Goal: Task Accomplishment & Management: Manage account settings

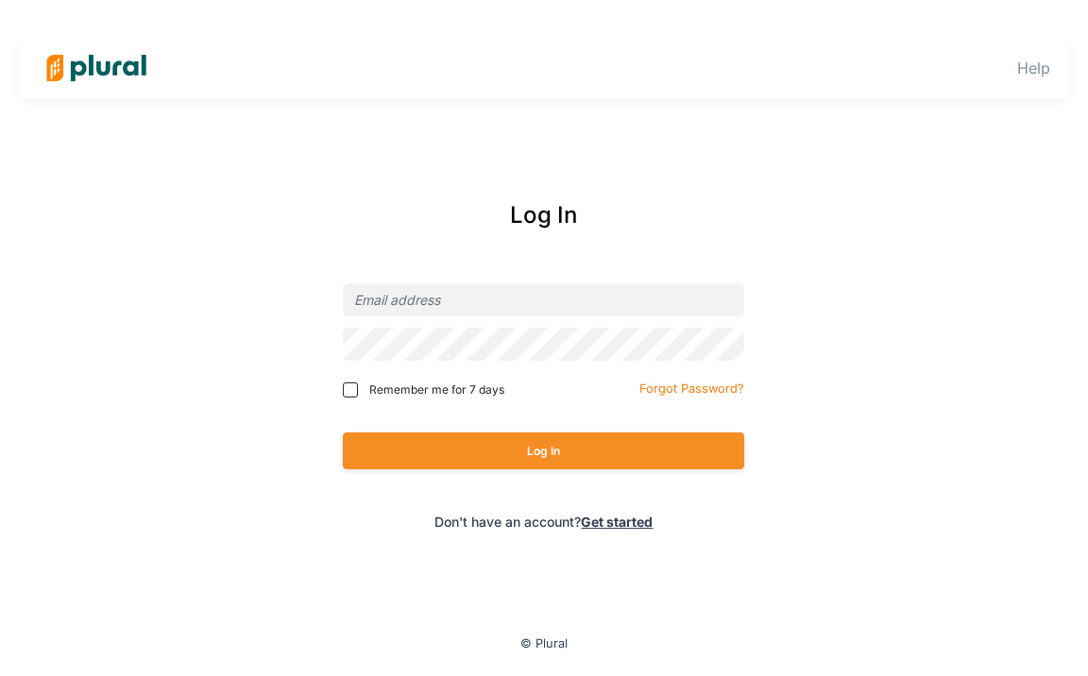
click at [0, 0] on nordpass-portal at bounding box center [0, 0] width 0 height 0
type input "[EMAIL_ADDRESS][DOMAIN_NAME]"
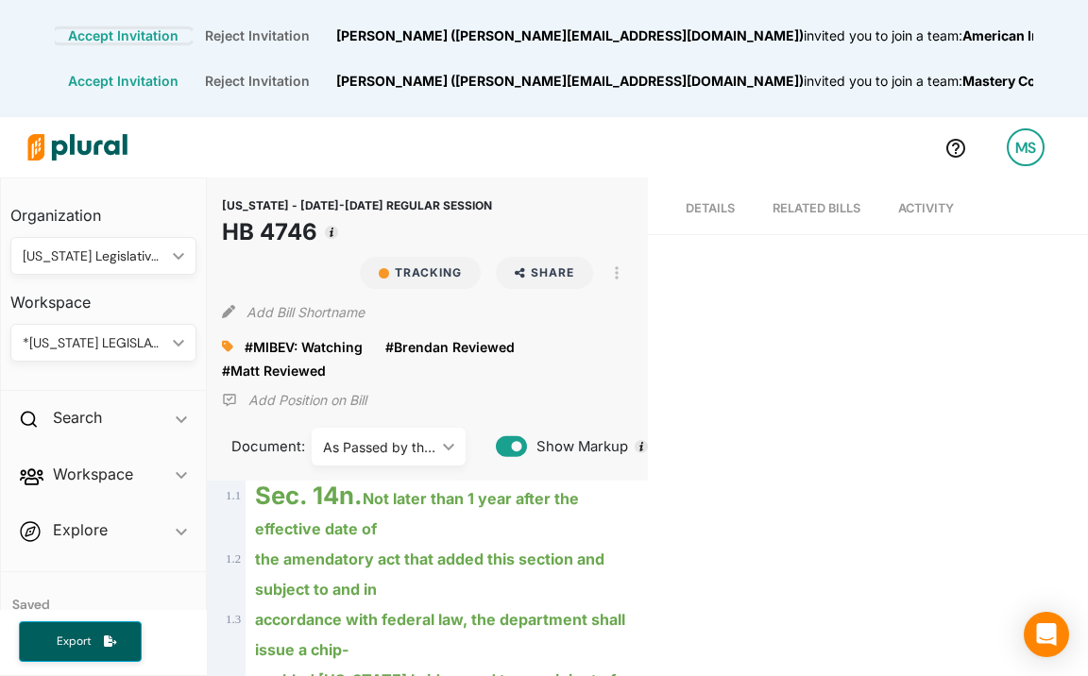
click at [192, 35] on button "Accept Invitation" at bounding box center [123, 35] width 137 height 13
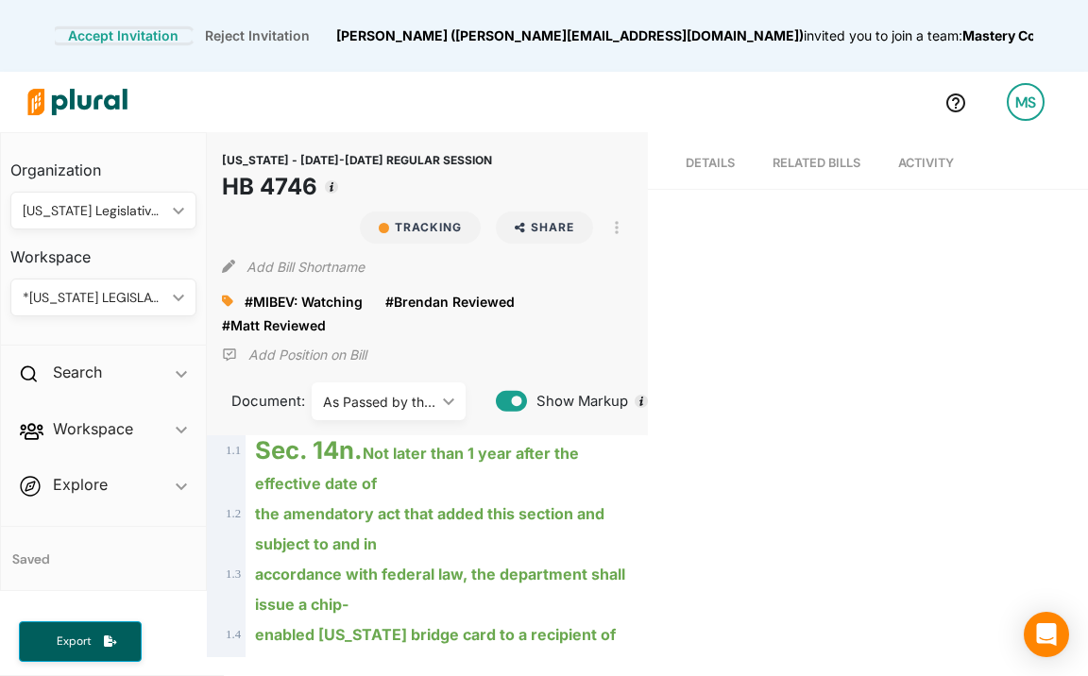
click at [192, 34] on button "Accept Invitation" at bounding box center [123, 35] width 137 height 13
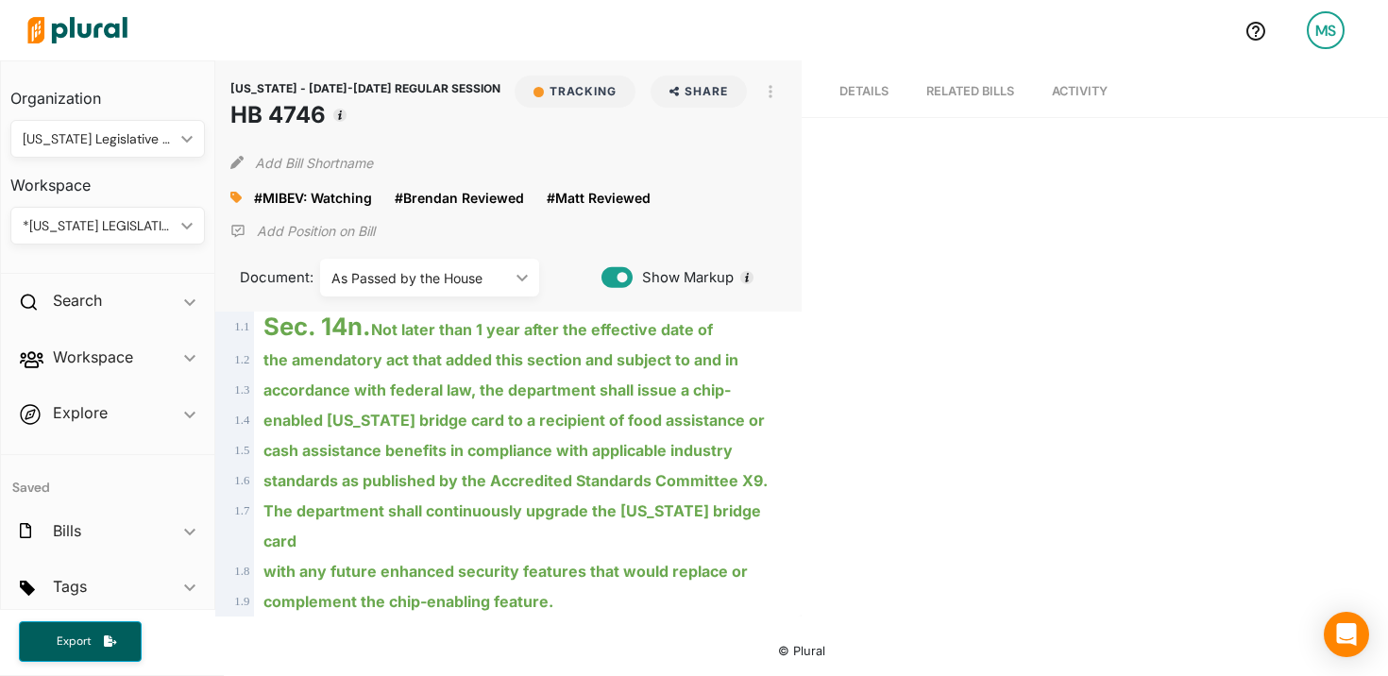
click at [81, 27] on img at bounding box center [77, 30] width 132 height 66
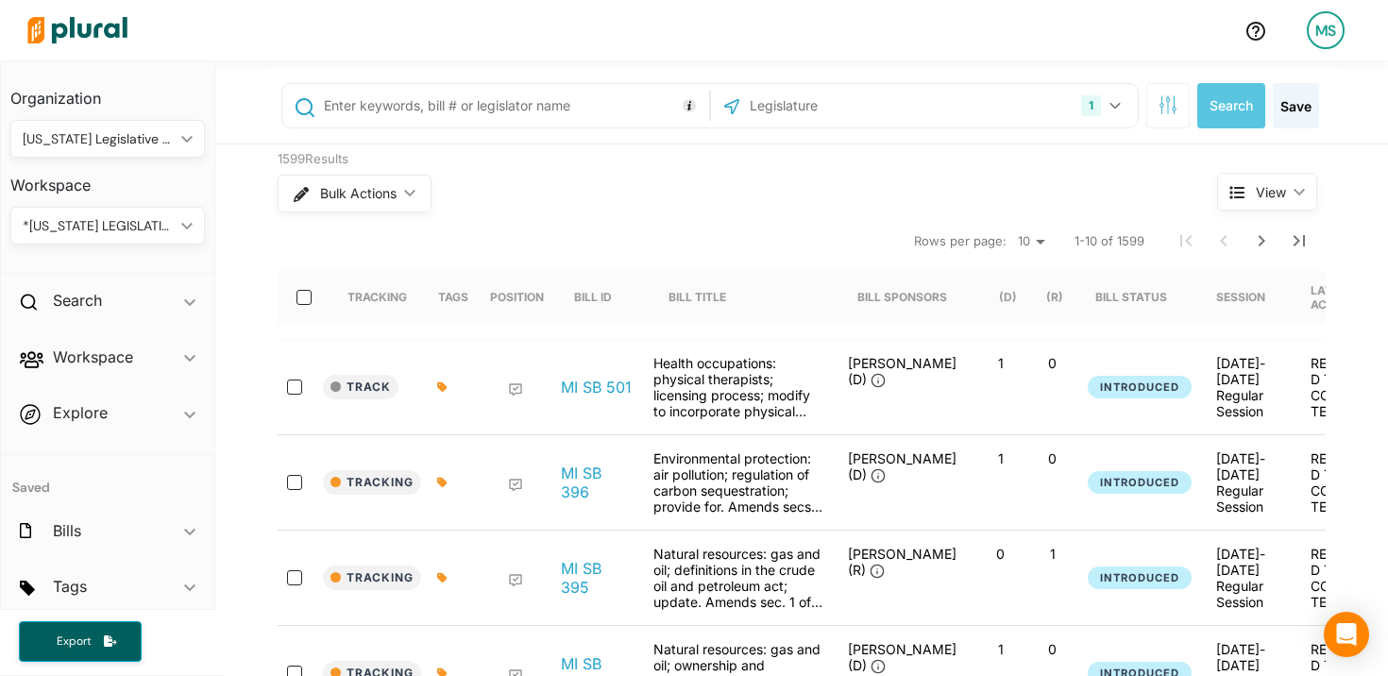
click at [424, 119] on input "text" at bounding box center [513, 106] width 382 height 36
type input "511"
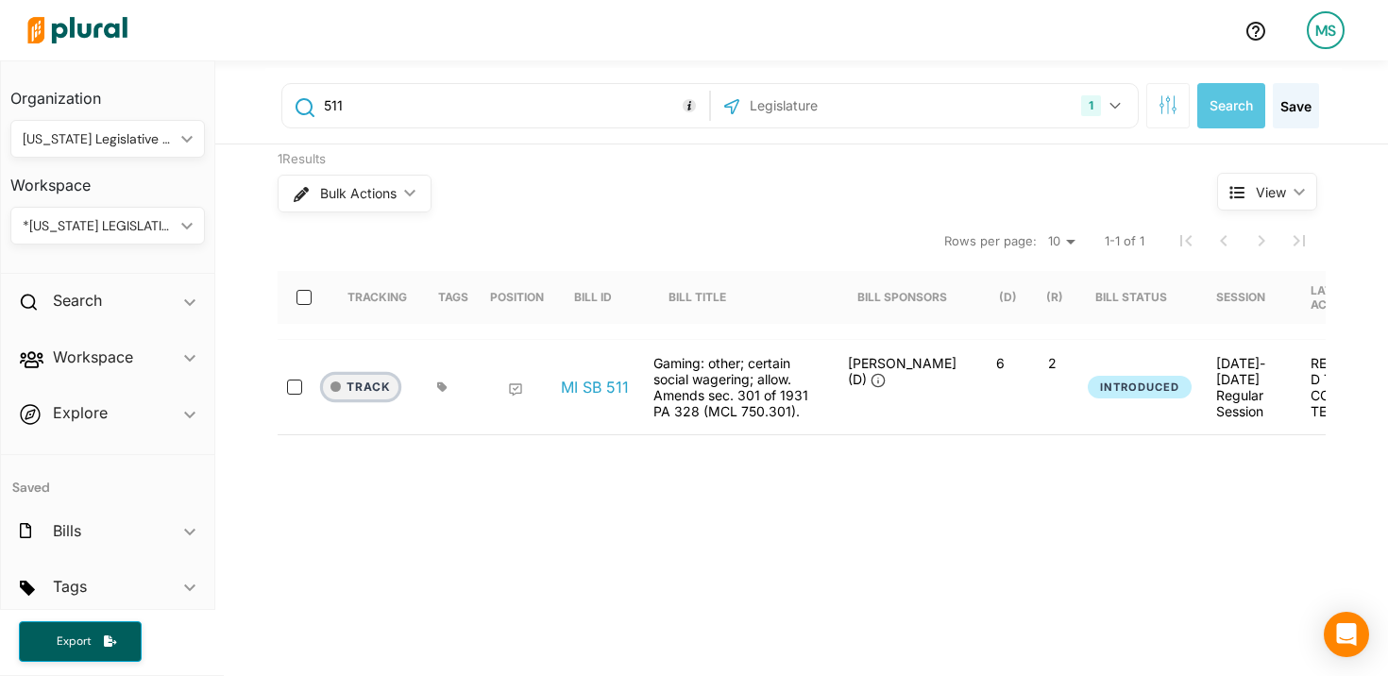
click at [380, 385] on button "Track" at bounding box center [361, 387] width 76 height 25
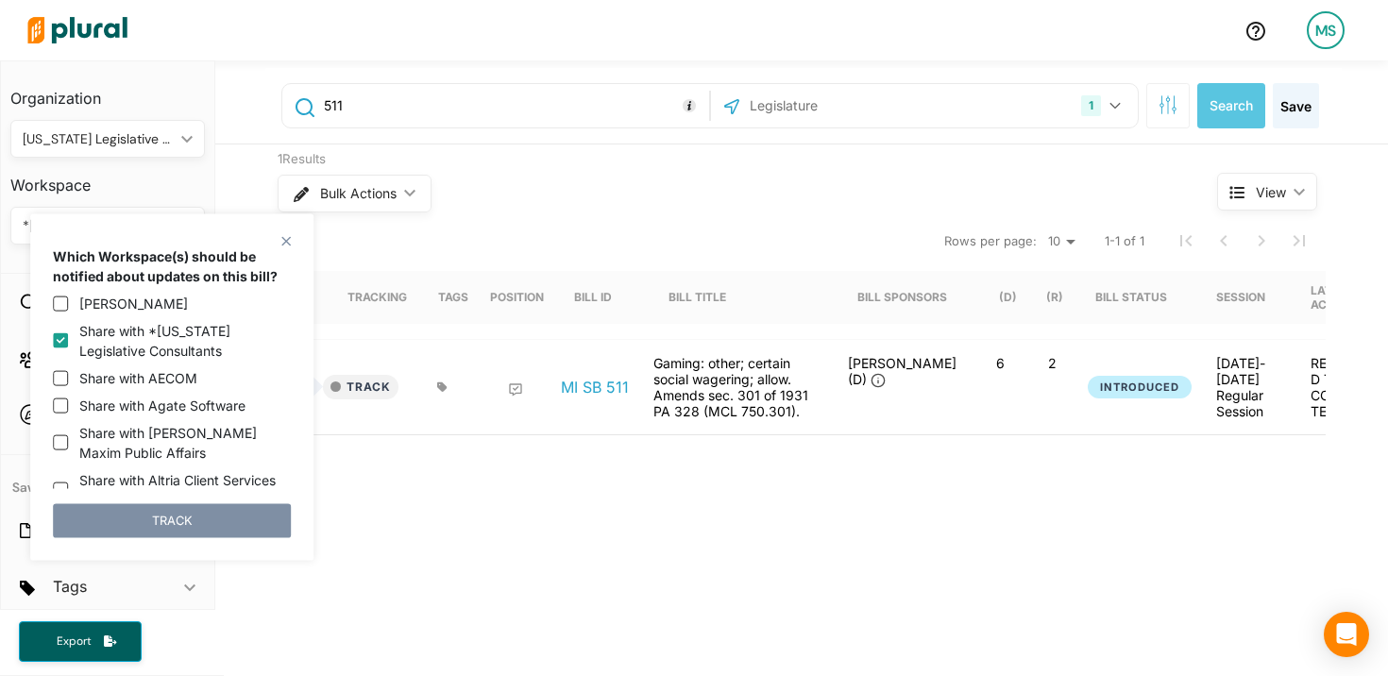
click at [59, 340] on input "Share with *[US_STATE] Legislative Consultants" at bounding box center [60, 340] width 15 height 15
checkbox input "false"
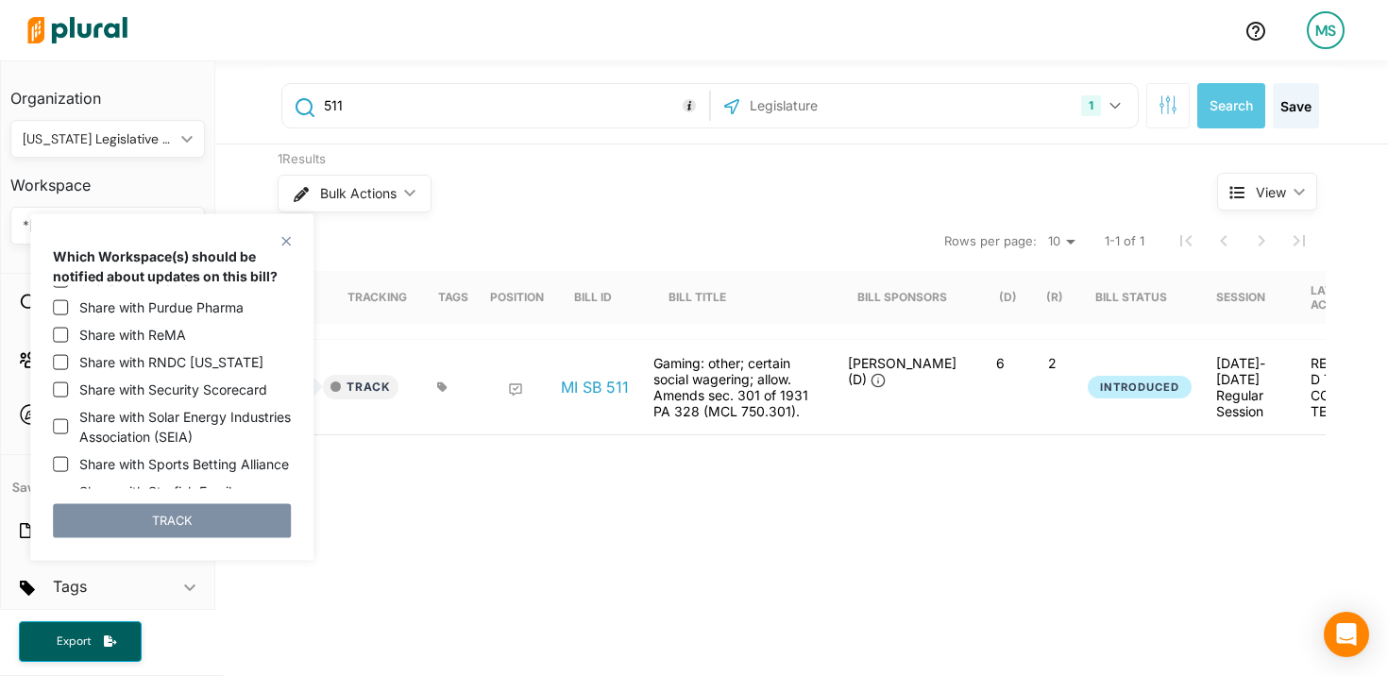
scroll to position [2920, 0]
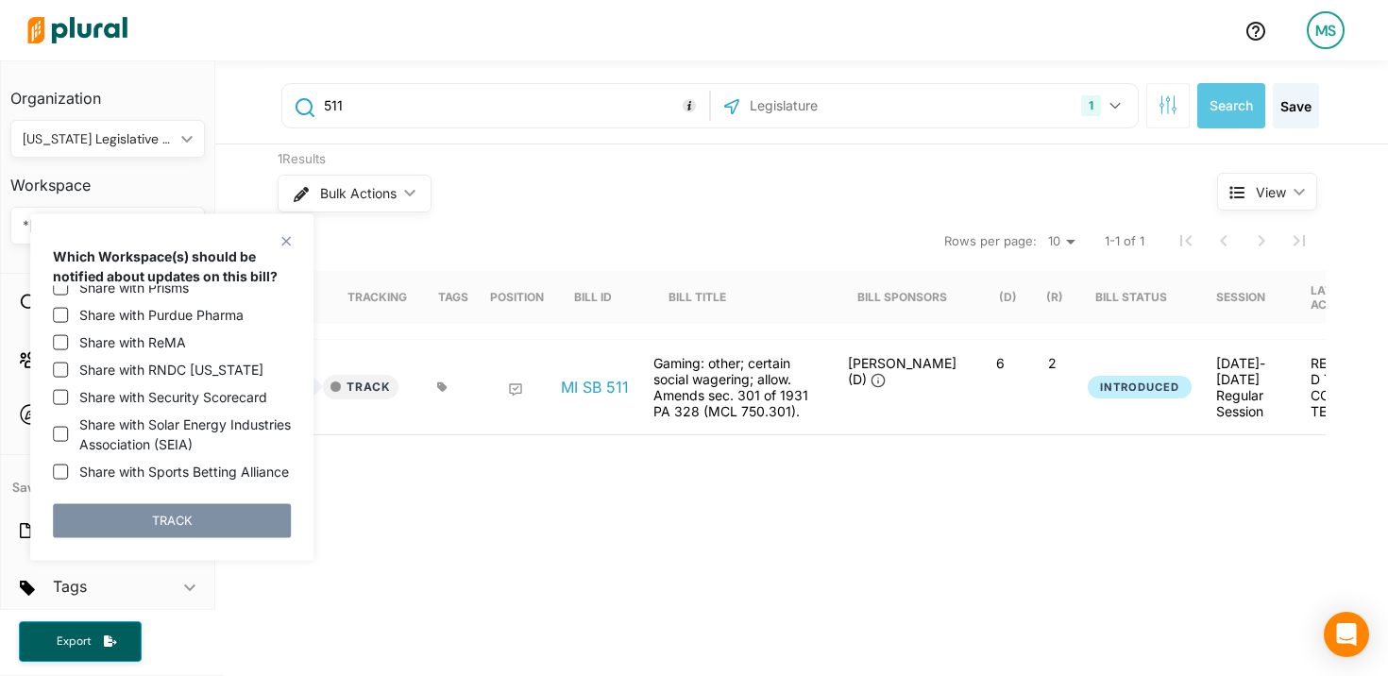
click at [188, 462] on label "Share with Sports Betting Alliance" at bounding box center [184, 472] width 210 height 20
click at [68, 464] on input "Share with Sports Betting Alliance" at bounding box center [60, 471] width 15 height 15
checkbox input "true"
click at [219, 515] on button "TRACK" at bounding box center [172, 520] width 238 height 34
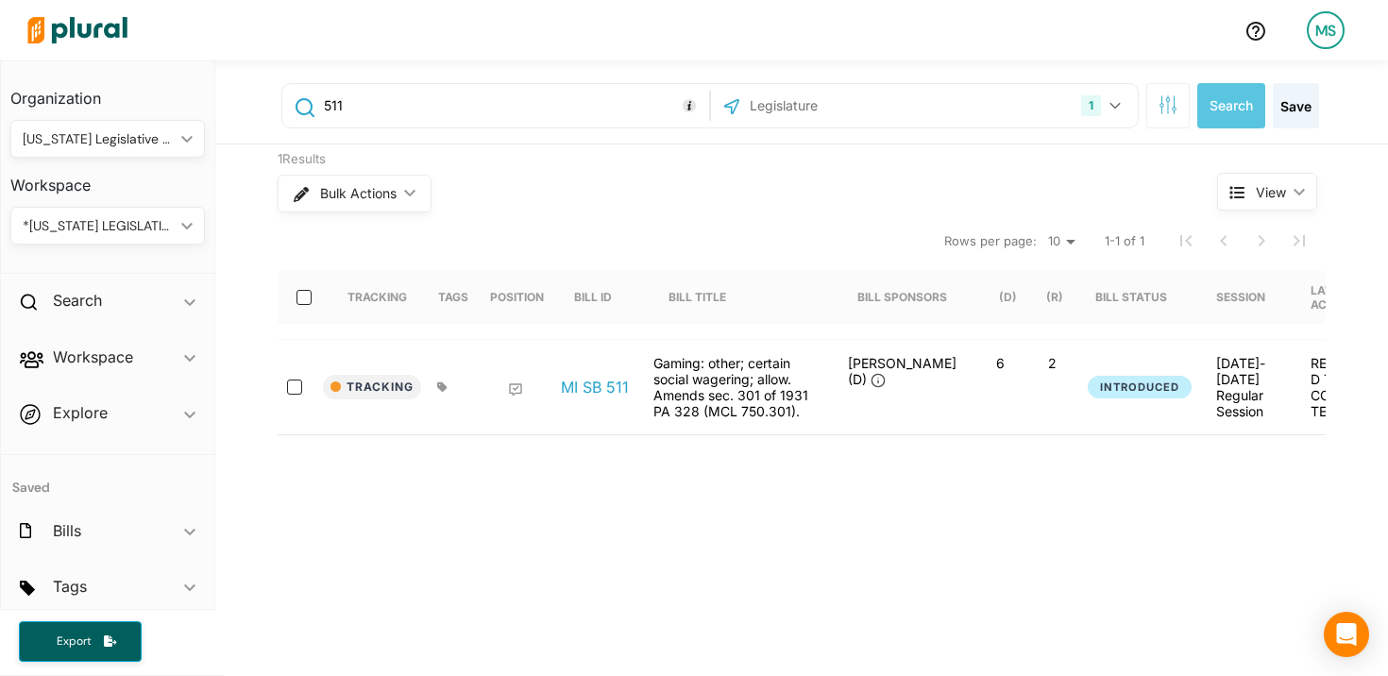
click at [444, 390] on icon at bounding box center [441, 386] width 9 height 9
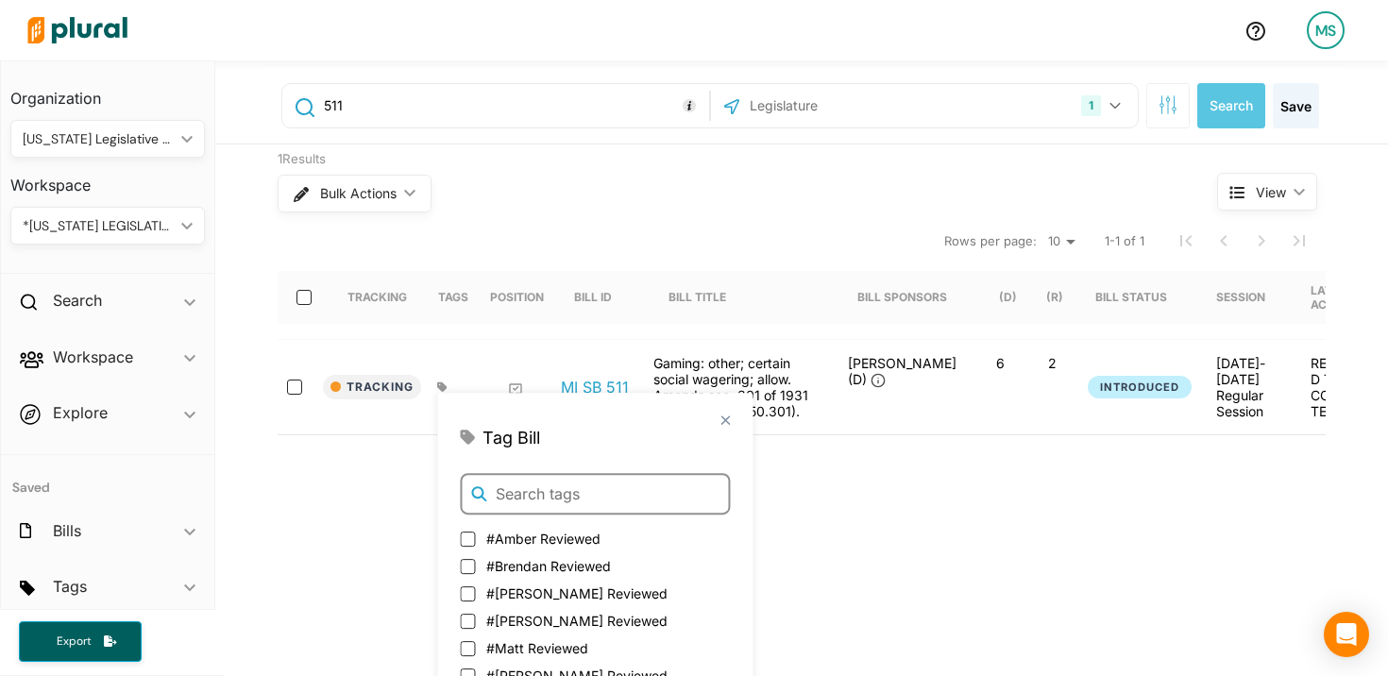
click at [548, 496] on input "text" at bounding box center [595, 494] width 270 height 42
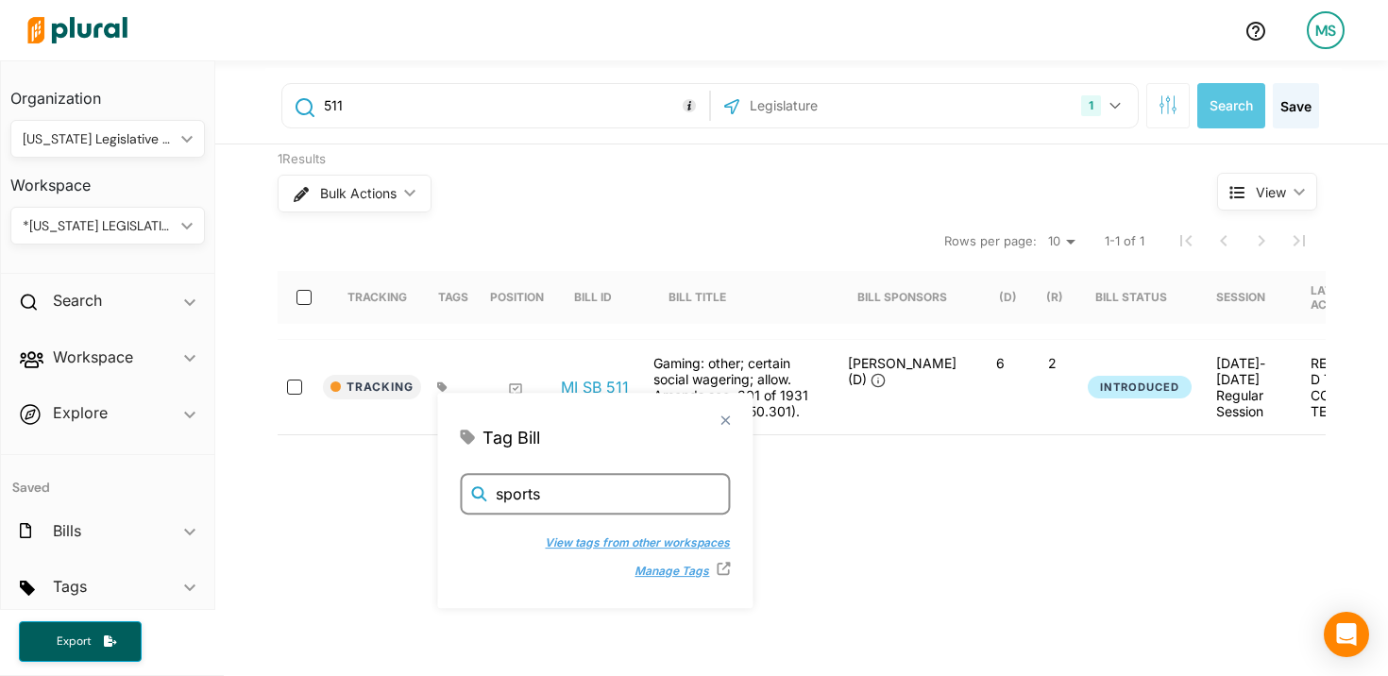
type input "sports"
click at [585, 533] on button "View tags from other workspaces" at bounding box center [626, 541] width 204 height 28
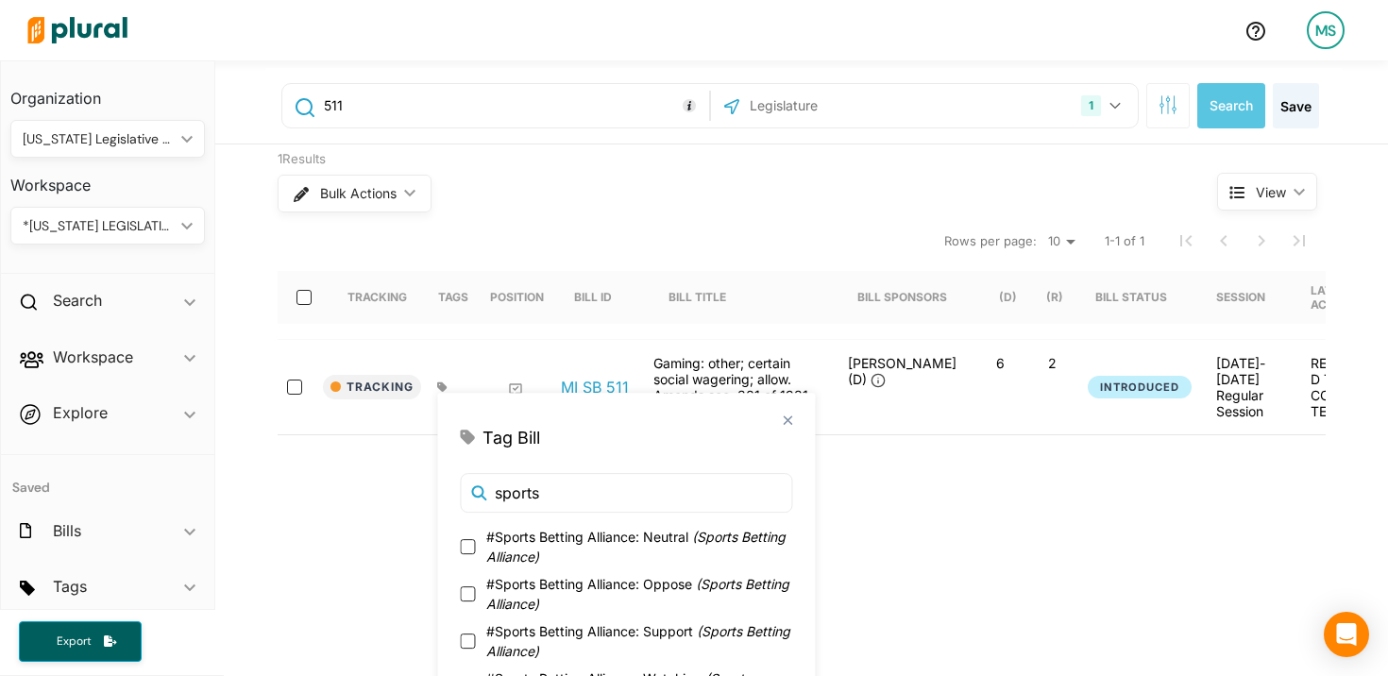
scroll to position [44, 0]
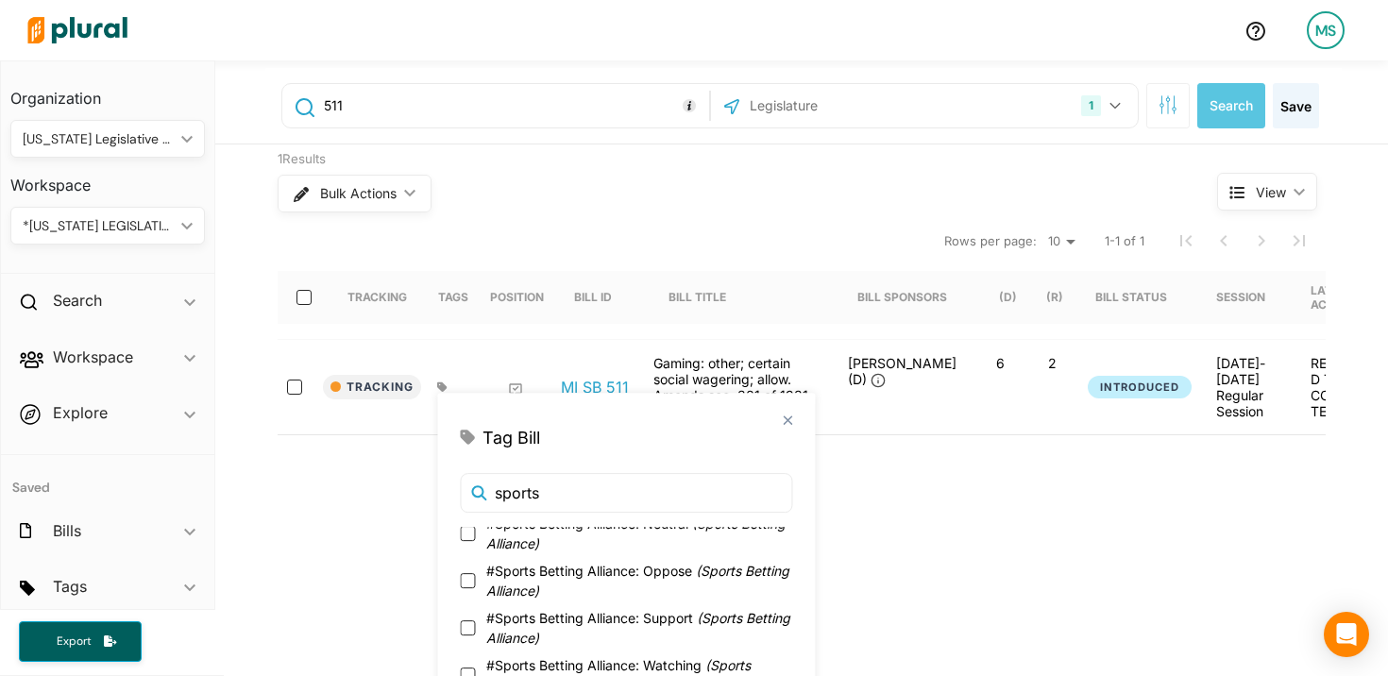
click at [541, 660] on span "#Sports Betting Alliance: Watching ( Sports Betting Alliance )" at bounding box center [639, 675] width 306 height 40
click at [475, 668] on input "#Sports Betting Alliance: Watching ( Sports Betting Alliance )" at bounding box center [467, 675] width 15 height 15
checkbox input "true"
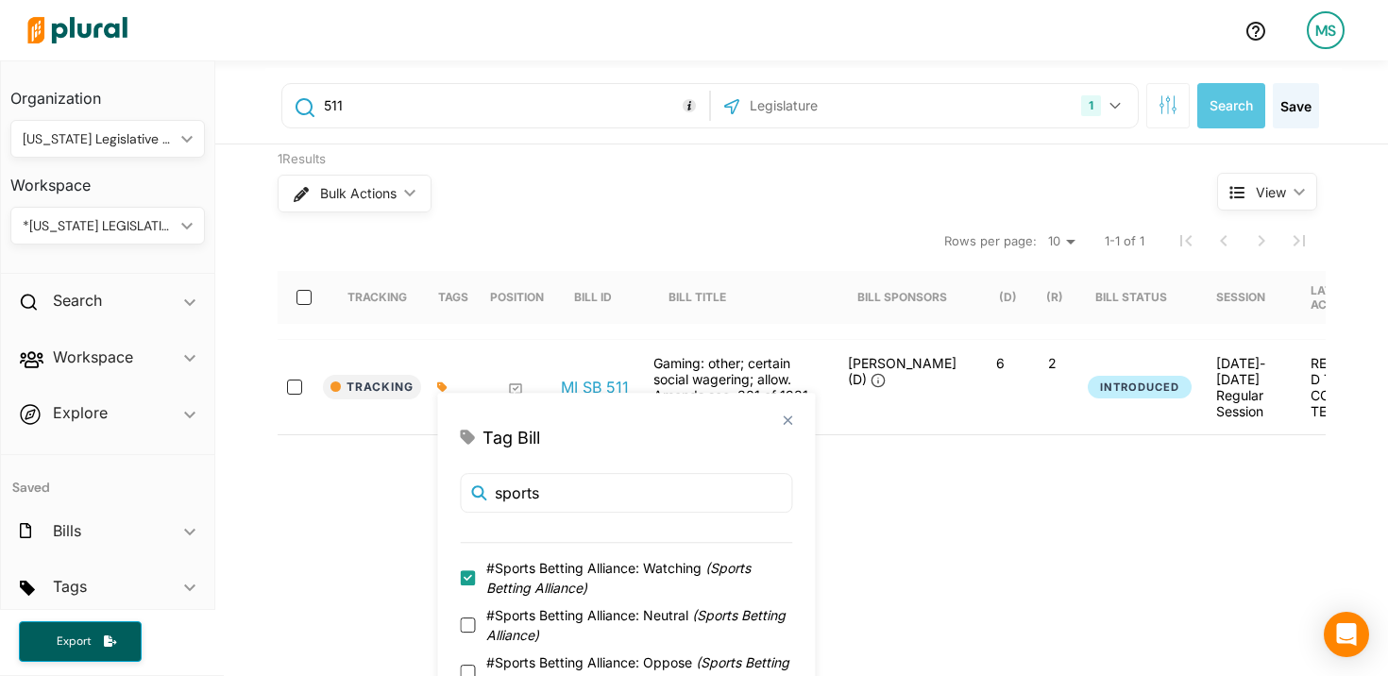
click at [325, 566] on div "511 1 [US_STATE] [GEOGRAPHIC_DATA] Congress Select All Clear All Search Save 1 …" at bounding box center [801, 626] width 1173 height 1133
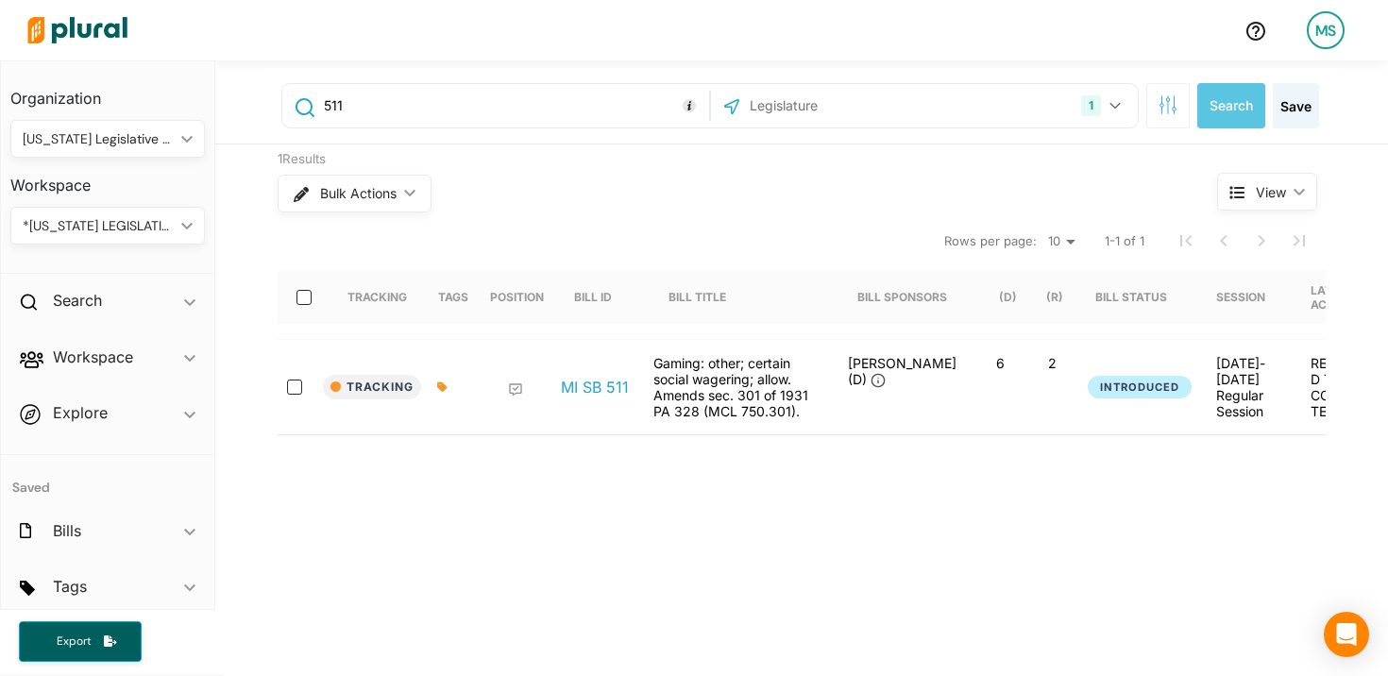
click at [477, 111] on input "511" at bounding box center [513, 106] width 382 height 36
type input "512"
click at [360, 389] on button "Track" at bounding box center [361, 387] width 76 height 25
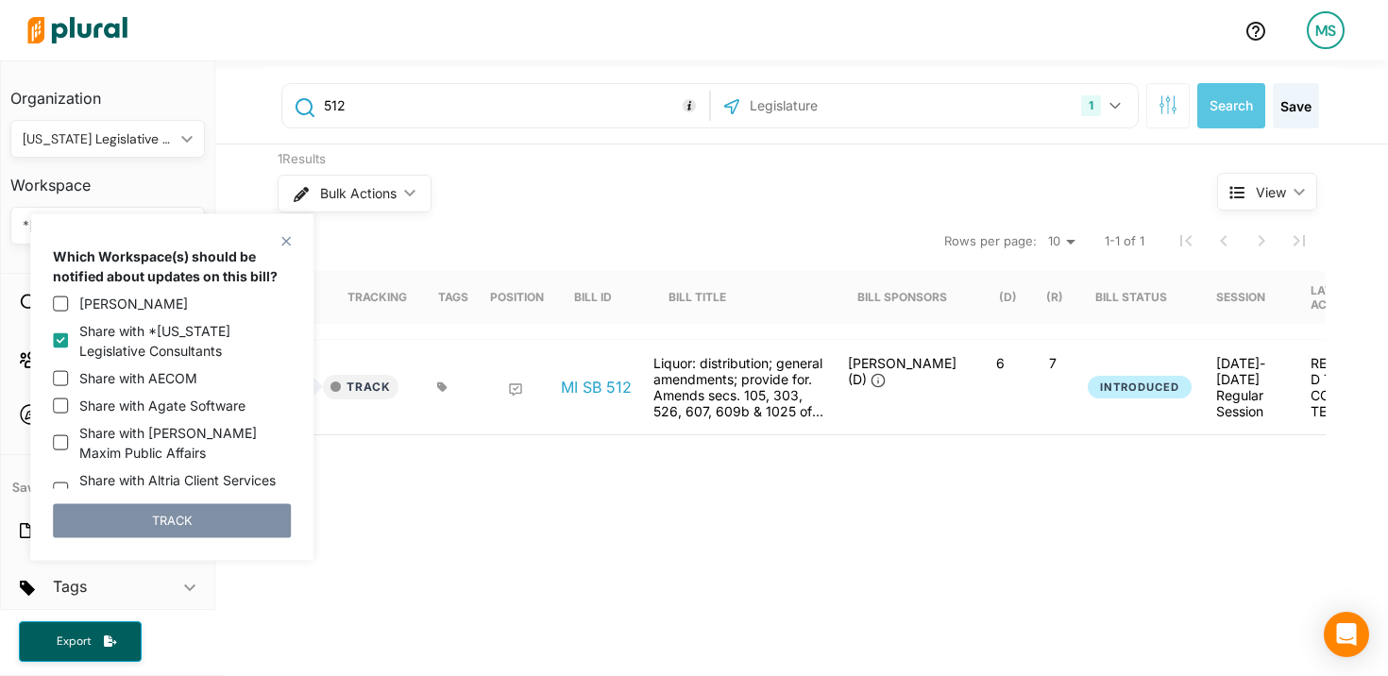
click at [103, 345] on label "Share with *[US_STATE] Legislative Consultants" at bounding box center [185, 341] width 212 height 40
click at [68, 345] on input "Share with *[US_STATE] Legislative Consultants" at bounding box center [60, 340] width 15 height 15
checkbox input "false"
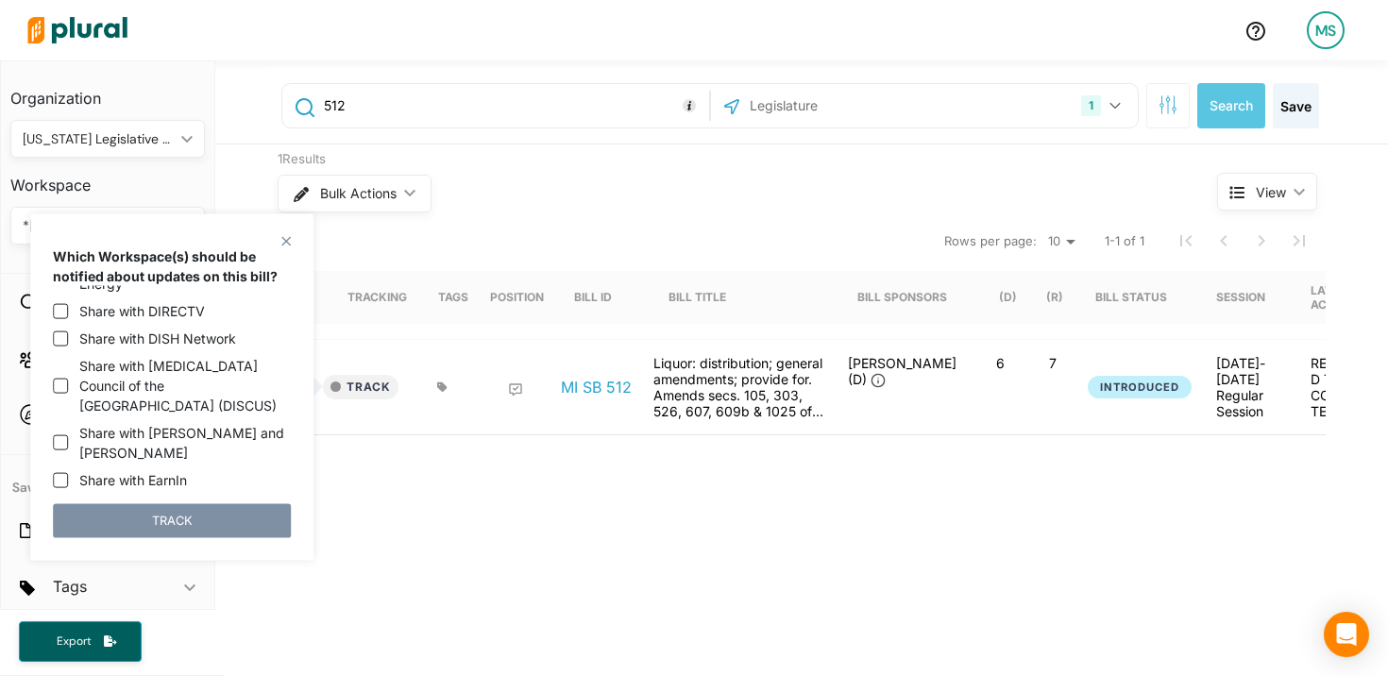
scroll to position [795, 0]
click at [125, 372] on label "Share with [MEDICAL_DATA] Council of the [GEOGRAPHIC_DATA] (DISCUS)" at bounding box center [185, 383] width 212 height 59
click at [68, 376] on input "Share with [MEDICAL_DATA] Council of the [GEOGRAPHIC_DATA] (DISCUS)" at bounding box center [60, 383] width 15 height 15
checkbox input "true"
click at [195, 513] on button "TRACK" at bounding box center [172, 520] width 238 height 34
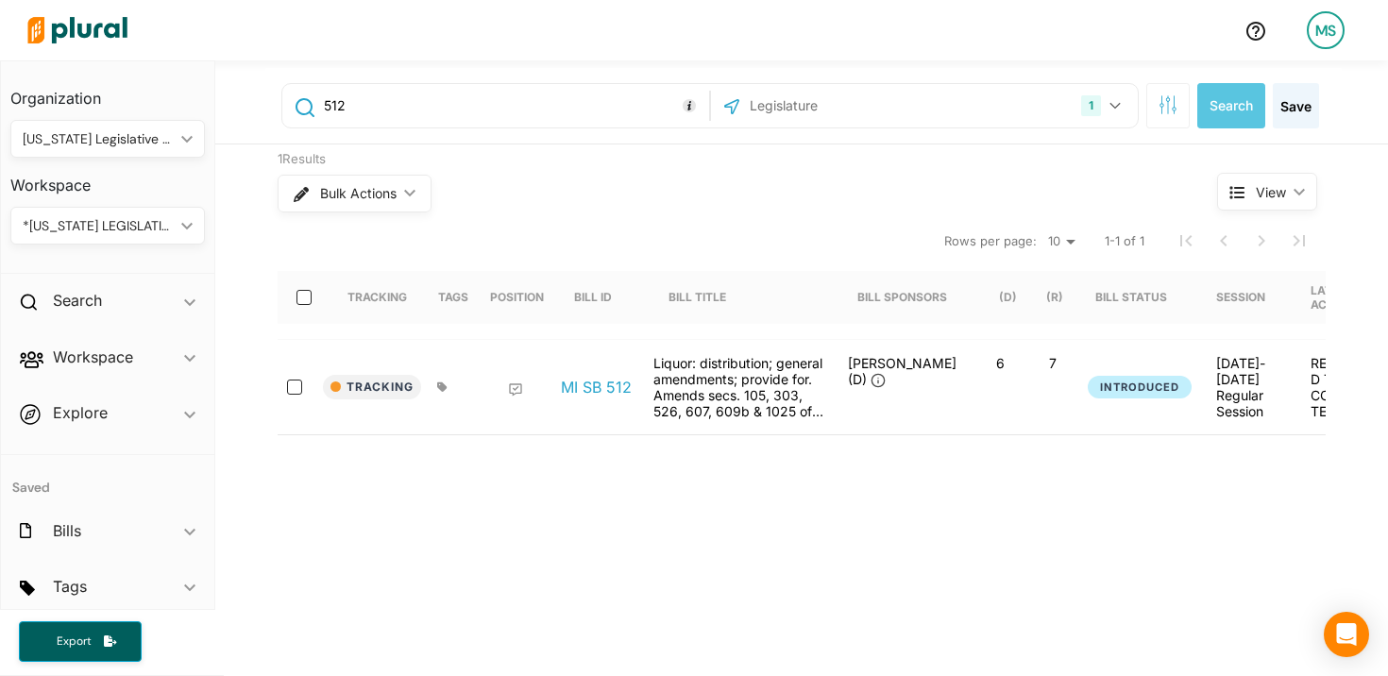
click at [451, 394] on div at bounding box center [450, 387] width 47 height 64
click at [442, 384] on icon at bounding box center [441, 386] width 9 height 9
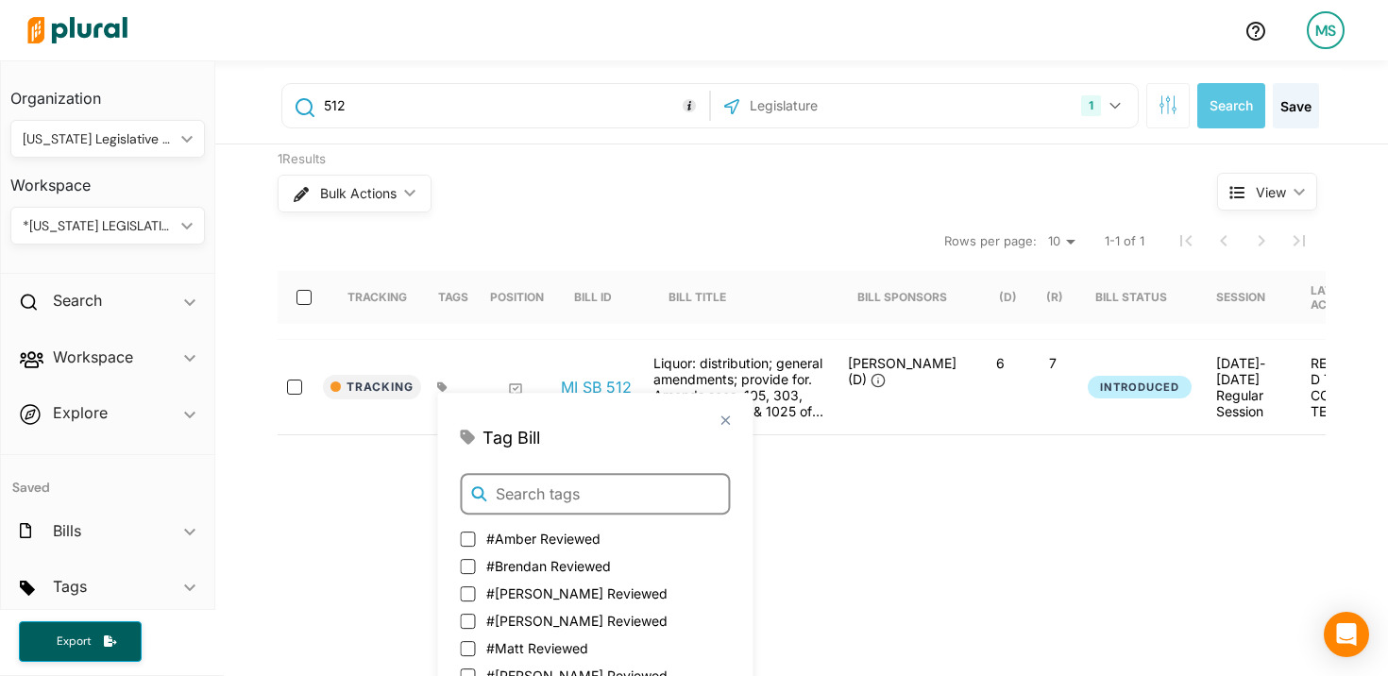
click at [527, 500] on input "text" at bounding box center [595, 494] width 270 height 42
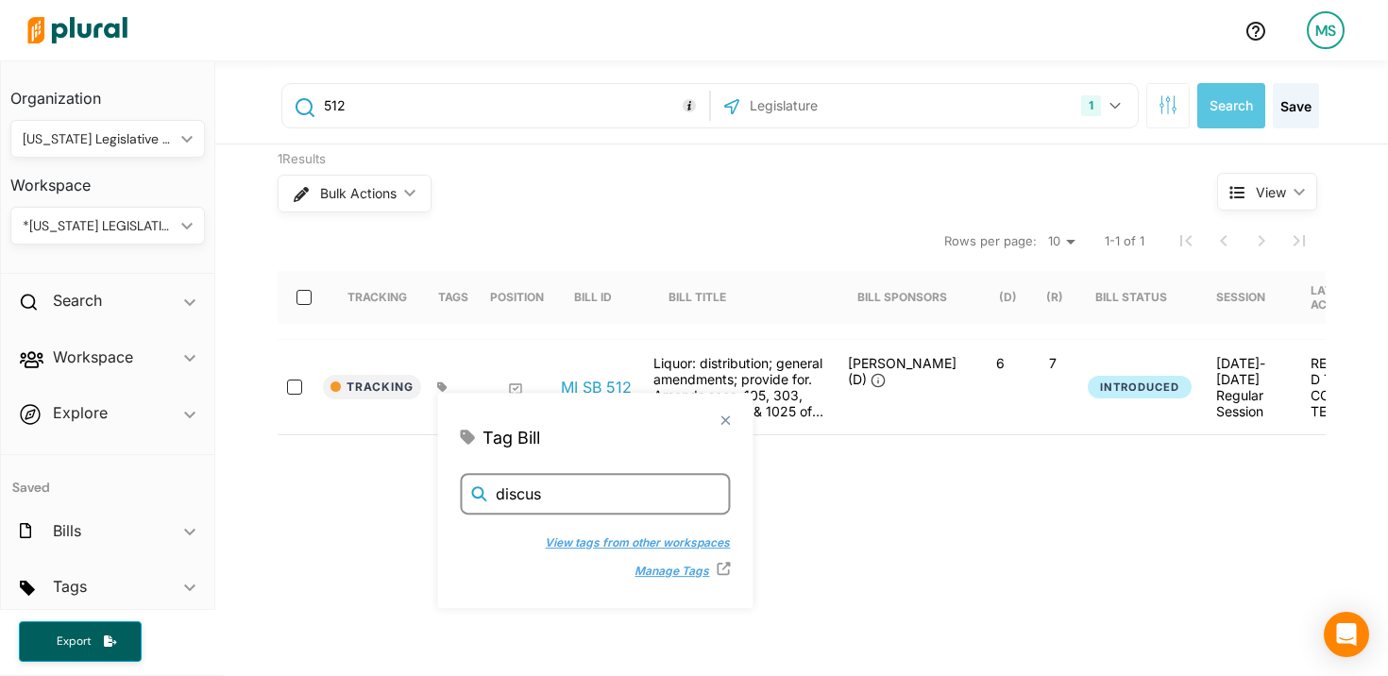
type input "discus"
click at [562, 541] on button "View tags from other workspaces" at bounding box center [626, 541] width 204 height 28
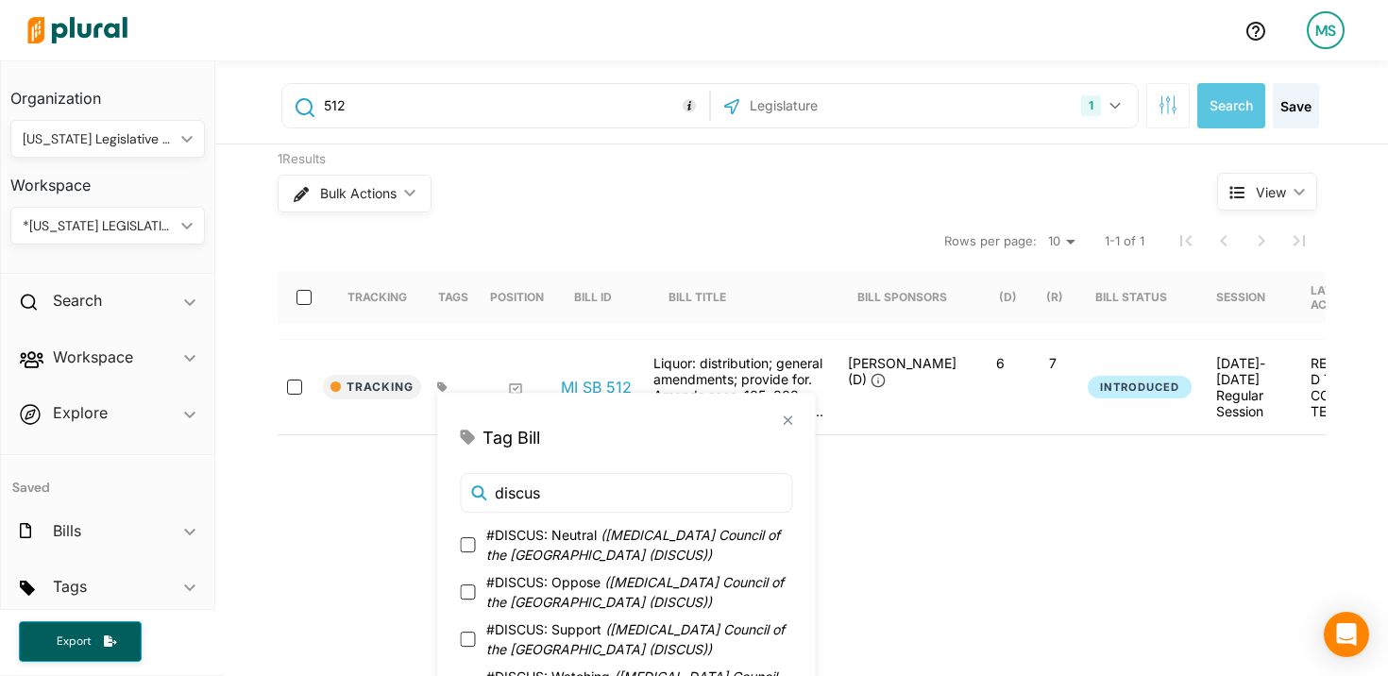
scroll to position [44, 0]
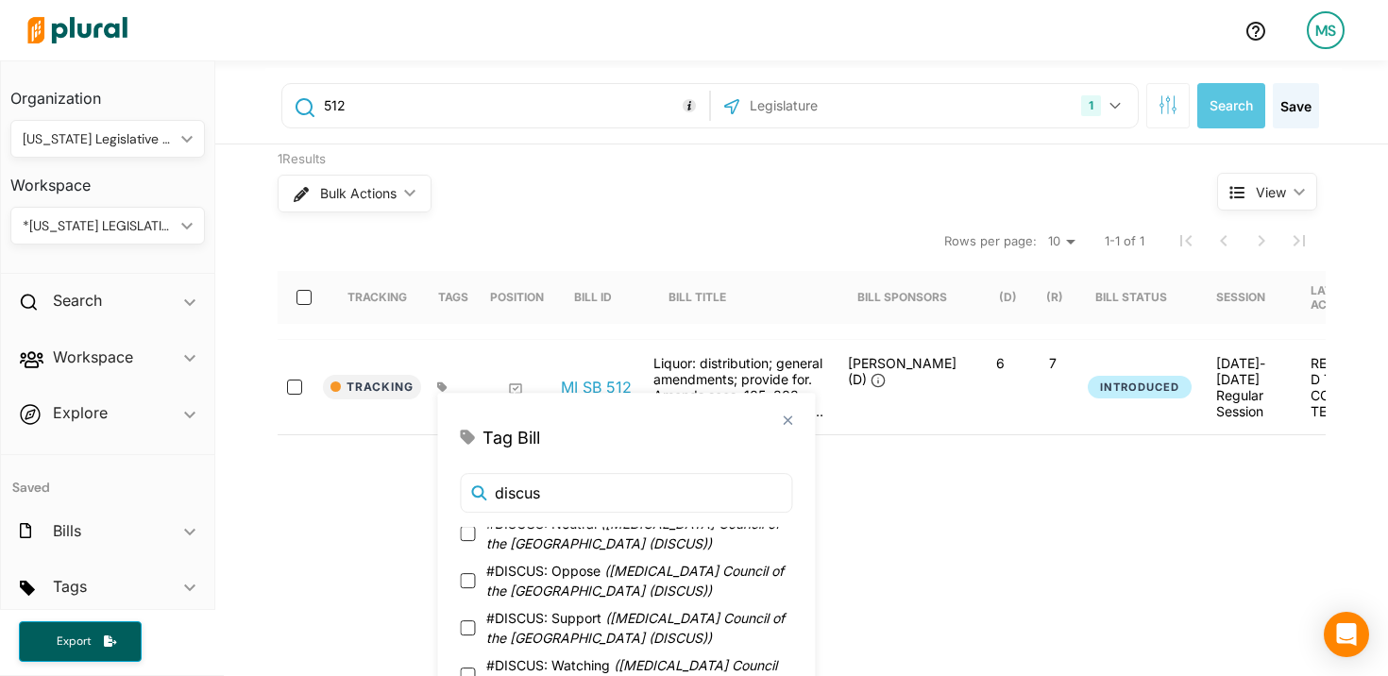
click at [600, 664] on span "#DISCUS: Watching ( [MEDICAL_DATA] Council of [GEOGRAPHIC_DATA] (DISCUS) )" at bounding box center [639, 675] width 306 height 40
click at [475, 668] on input "#DISCUS: Watching ( [MEDICAL_DATA] Council of [GEOGRAPHIC_DATA] (DISCUS) )" at bounding box center [467, 675] width 15 height 15
checkbox input "true"
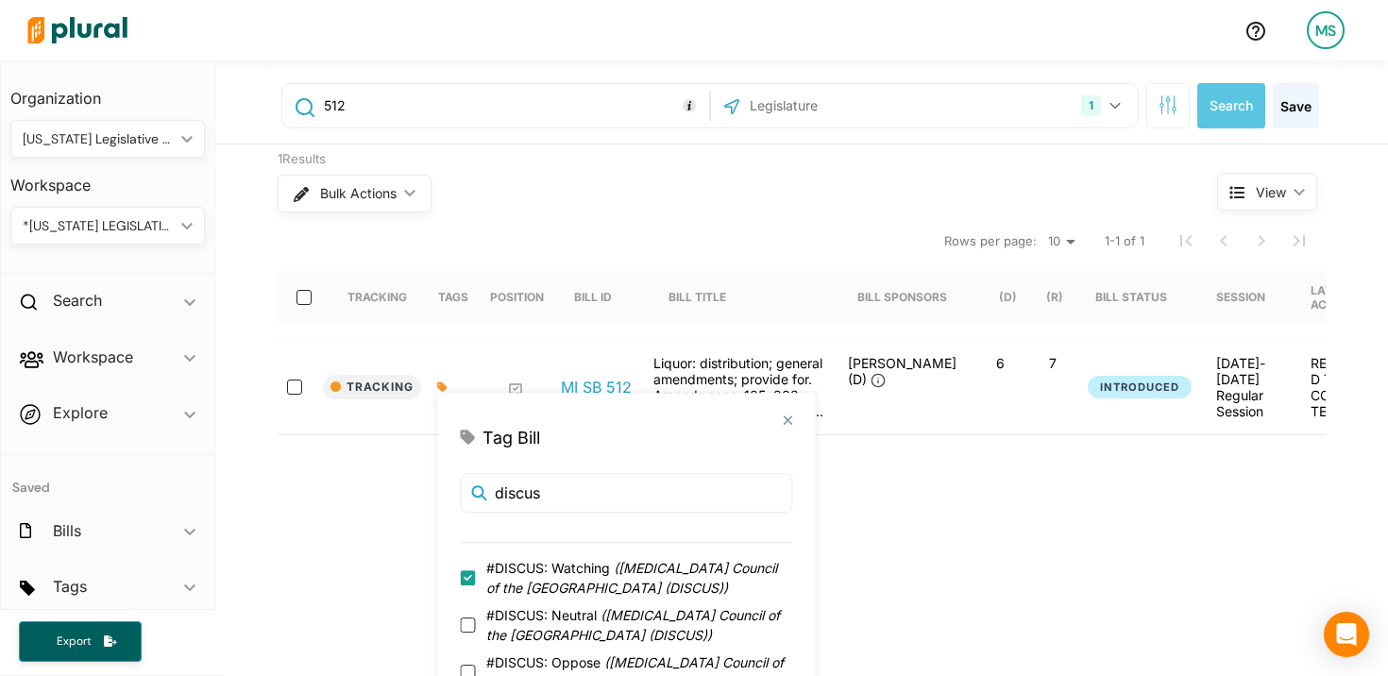
click at [646, 558] on div "Tracking Tags Position Bill ID Bill Title Bill Sponsors (D) (R) Bill Status Ses…" at bounding box center [802, 393] width 1048 height 338
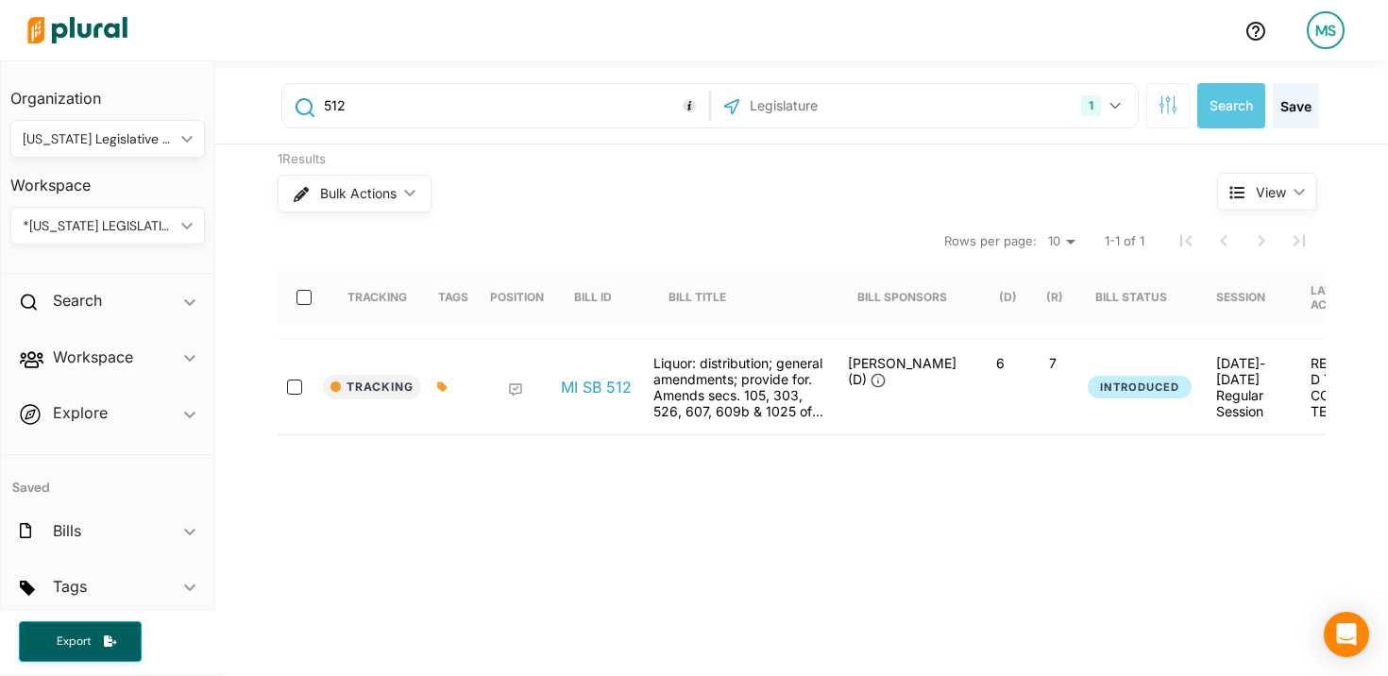
click at [474, 120] on input "512" at bounding box center [513, 106] width 382 height 36
type input "513"
click at [365, 389] on button "Track" at bounding box center [361, 387] width 76 height 25
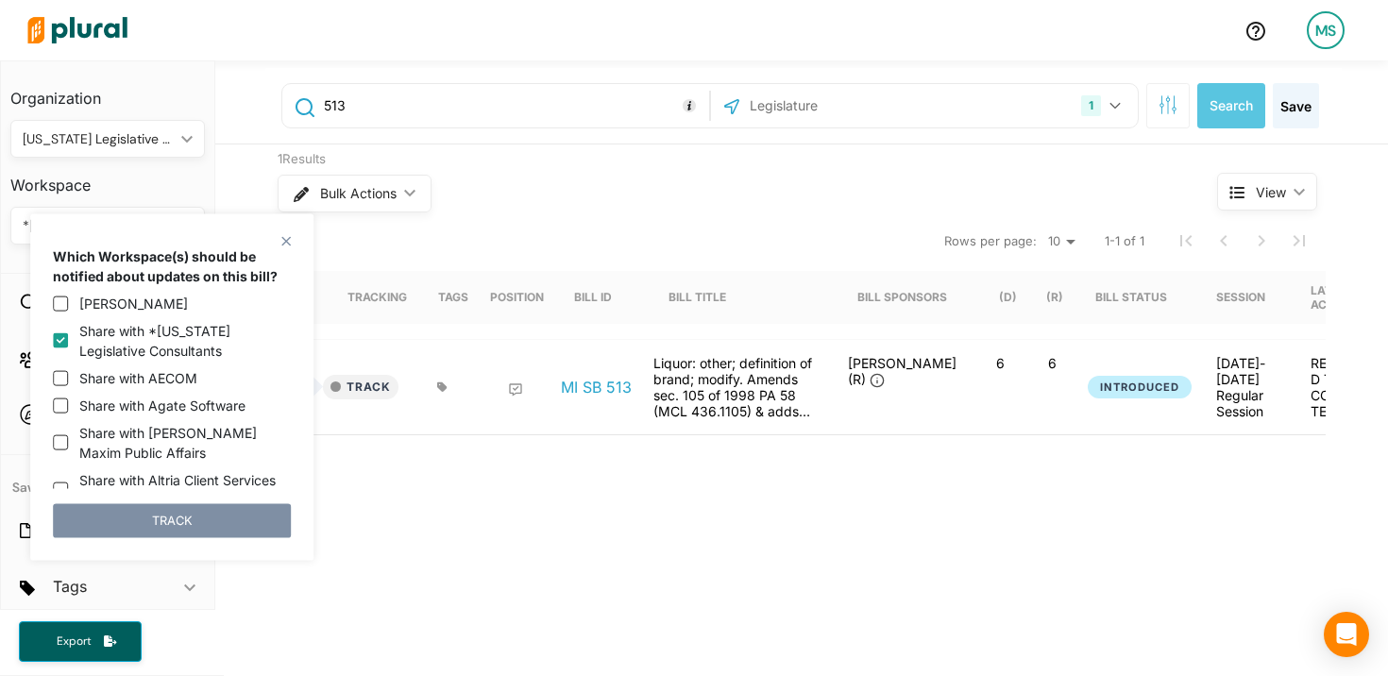
click at [146, 353] on label "Share with *[US_STATE] Legislative Consultants" at bounding box center [185, 341] width 212 height 40
click at [68, 348] on input "Share with *[US_STATE] Legislative Consultants" at bounding box center [60, 340] width 15 height 15
checkbox input "false"
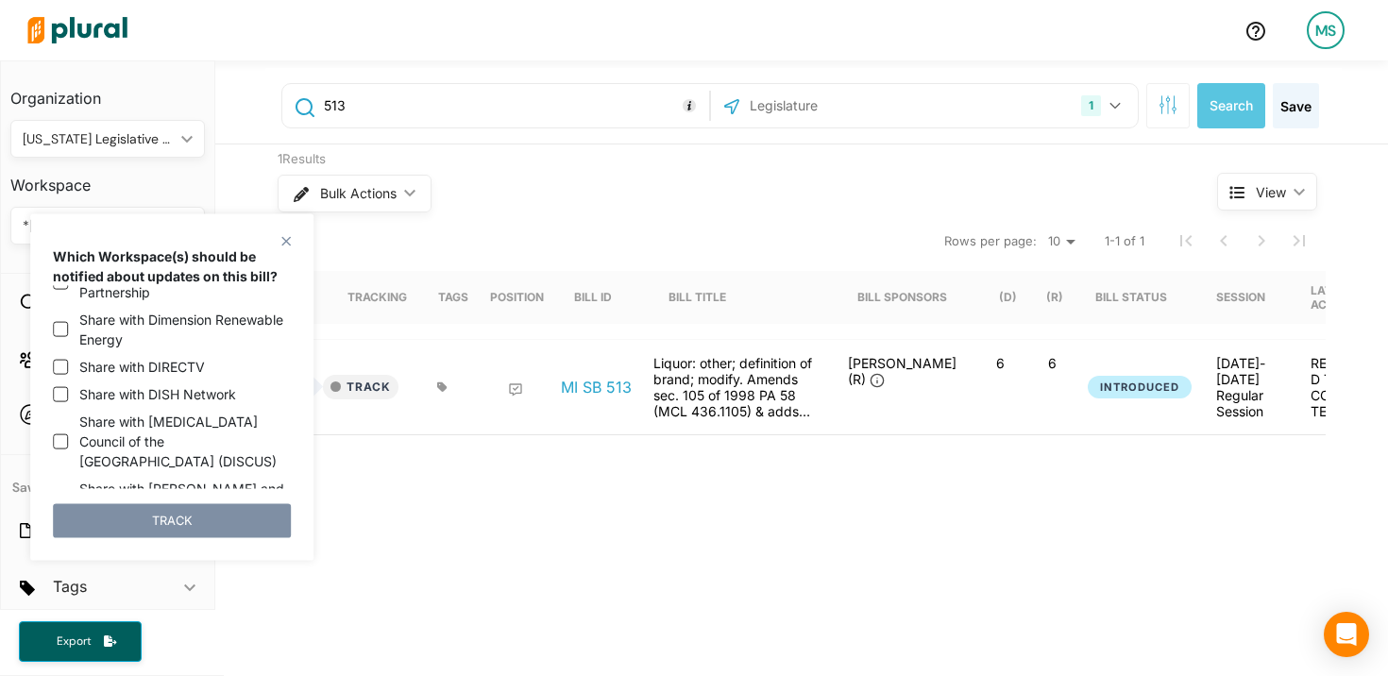
scroll to position [733, 0]
click at [122, 431] on label "Share with [MEDICAL_DATA] Council of the [GEOGRAPHIC_DATA] (DISCUS)" at bounding box center [185, 445] width 212 height 59
click at [68, 438] on input "Share with [MEDICAL_DATA] Council of the [GEOGRAPHIC_DATA] (DISCUS)" at bounding box center [60, 445] width 15 height 15
checkbox input "true"
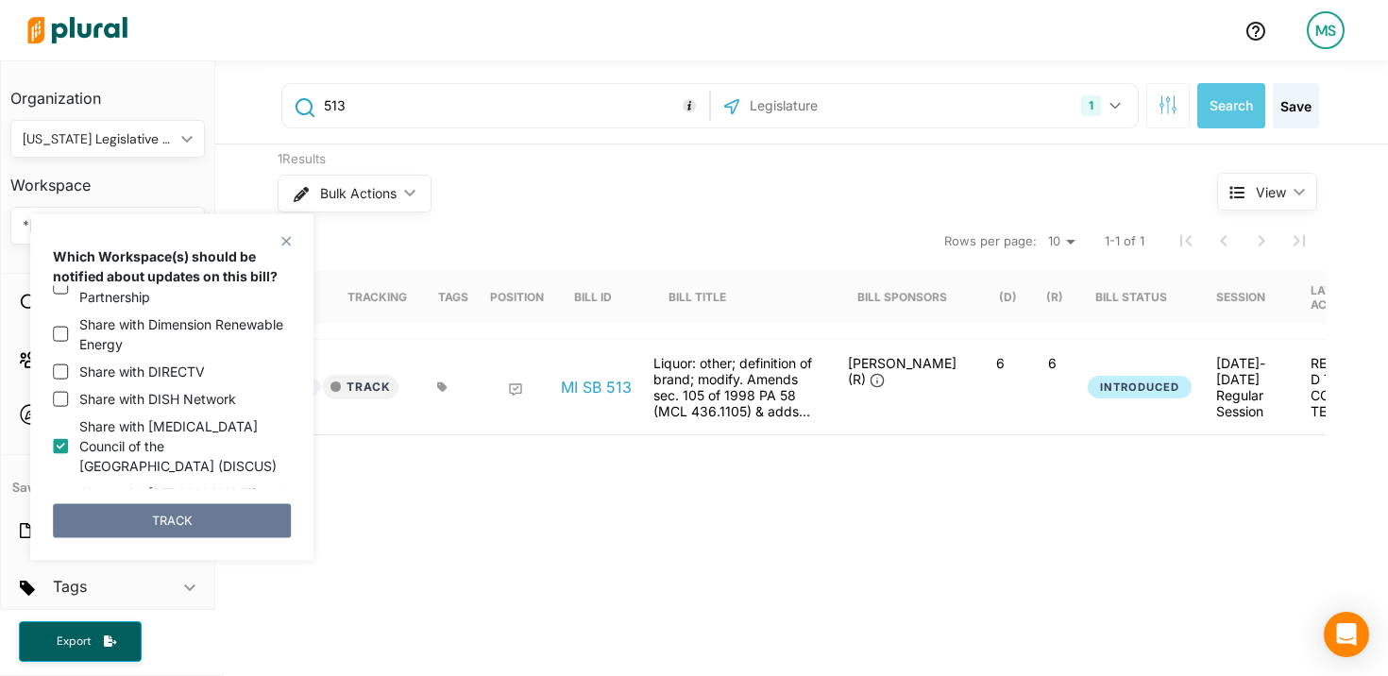
click at [188, 527] on button "TRACK" at bounding box center [172, 520] width 238 height 34
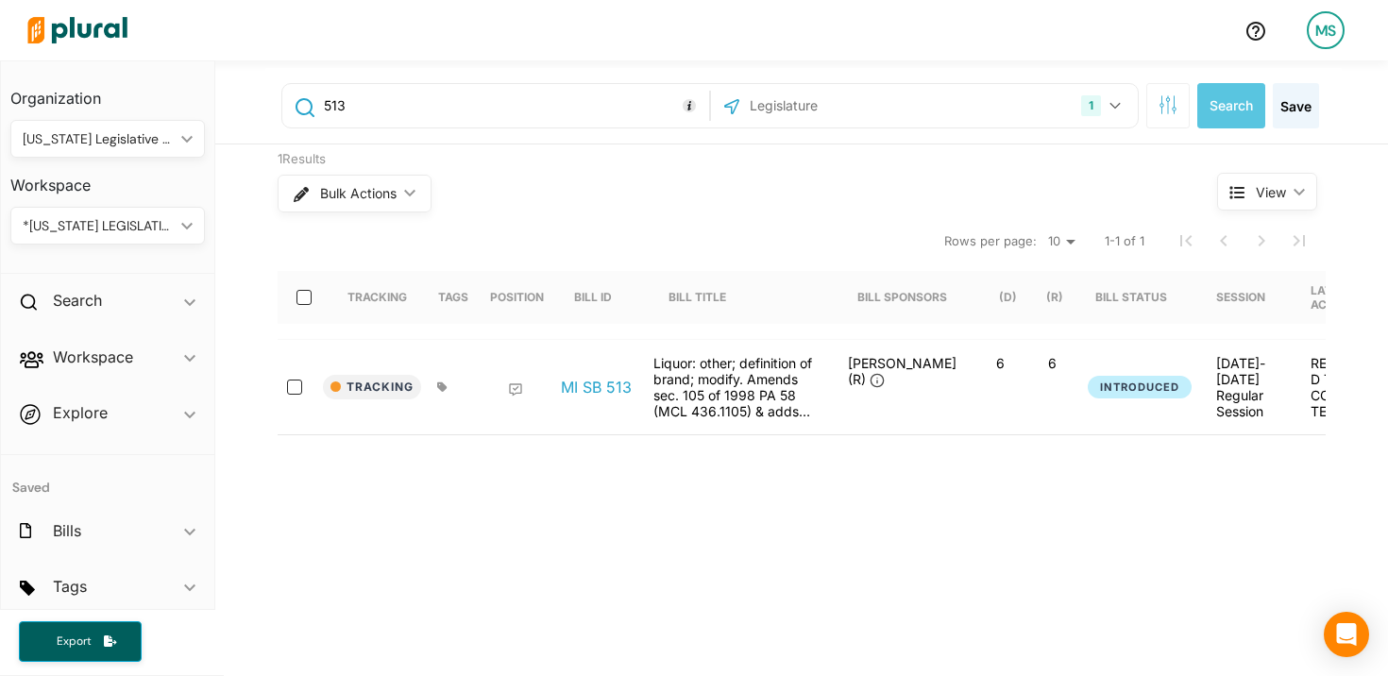
click at [431, 392] on div at bounding box center [450, 387] width 47 height 64
click at [456, 391] on div at bounding box center [448, 386] width 22 height 11
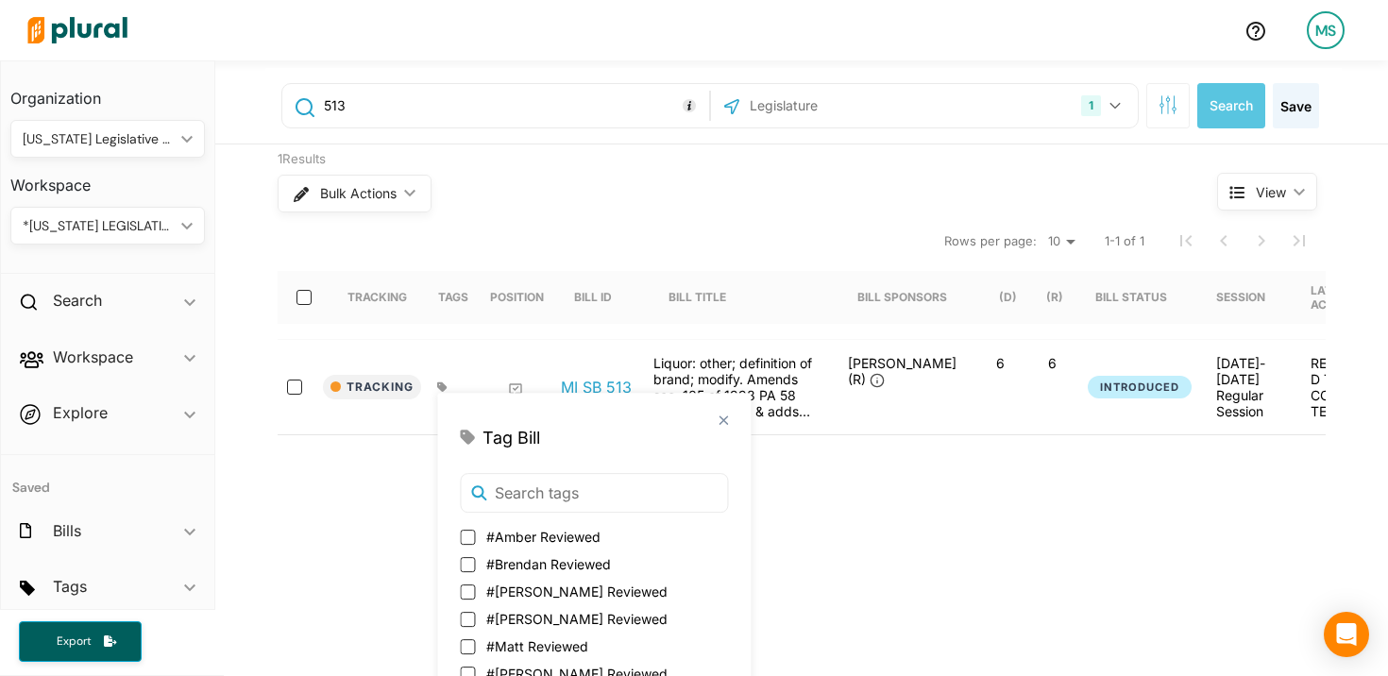
click at [440, 380] on div at bounding box center [450, 387] width 47 height 64
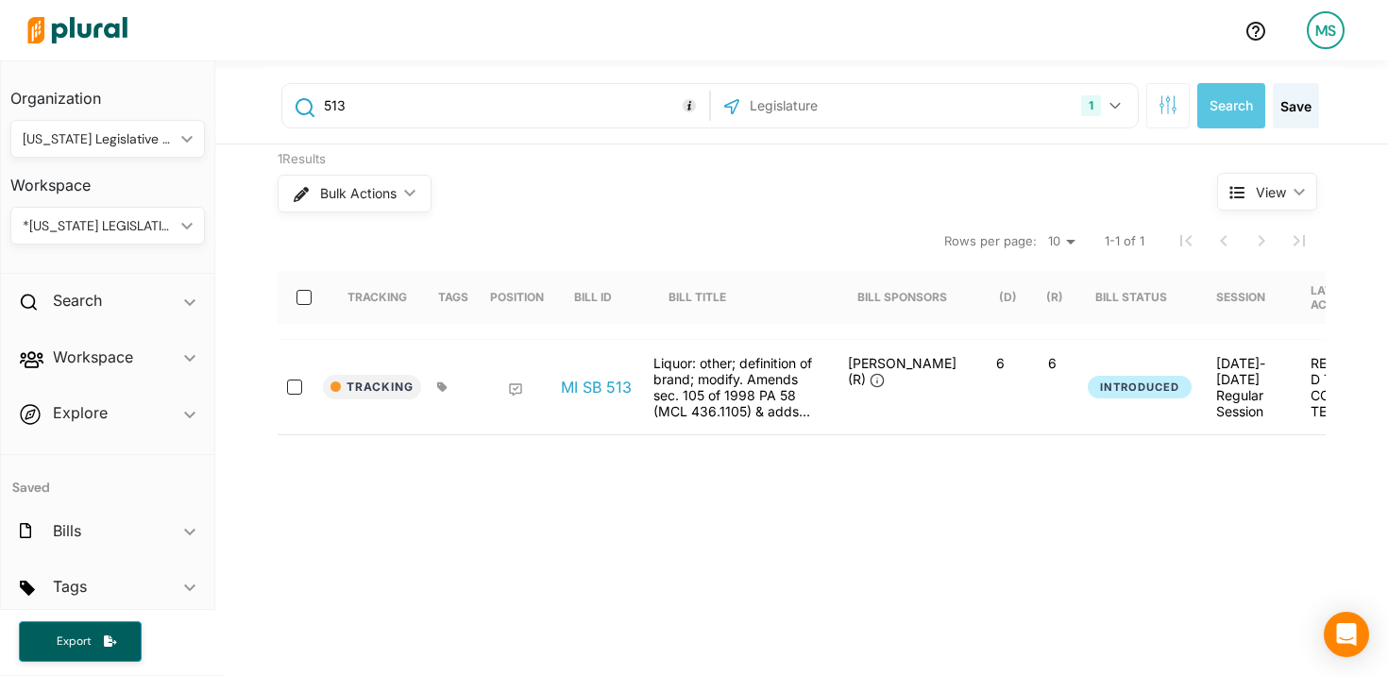
click at [440, 380] on div at bounding box center [450, 387] width 47 height 64
click at [441, 390] on icon at bounding box center [441, 386] width 9 height 9
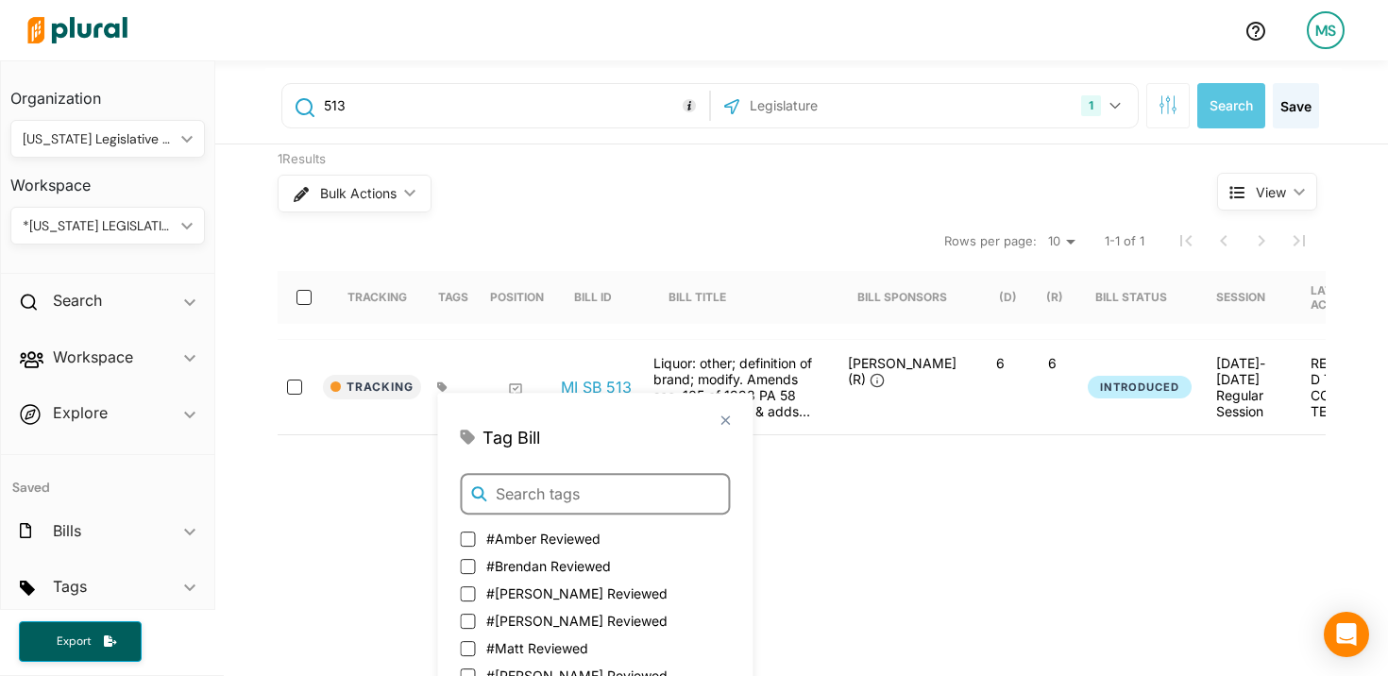
click at [567, 496] on input "text" at bounding box center [595, 494] width 270 height 42
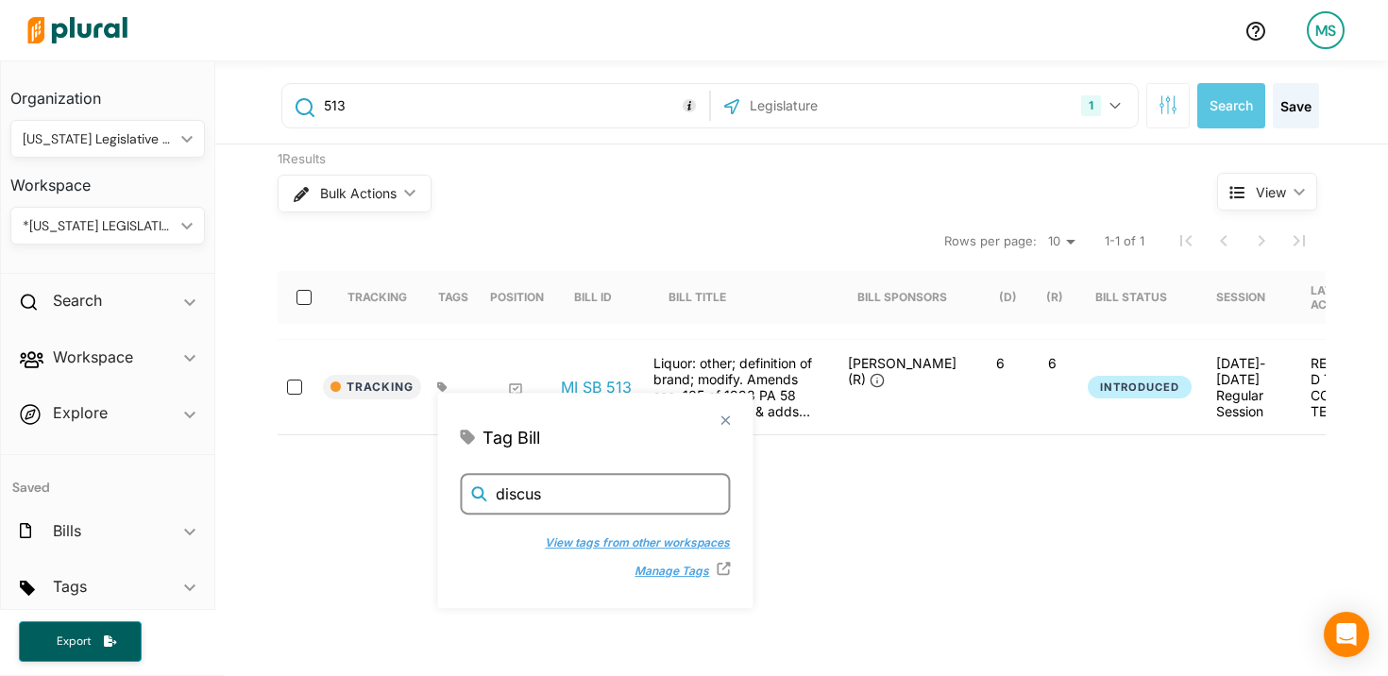
type input "discus"
click at [578, 538] on button "View tags from other workspaces" at bounding box center [626, 541] width 204 height 28
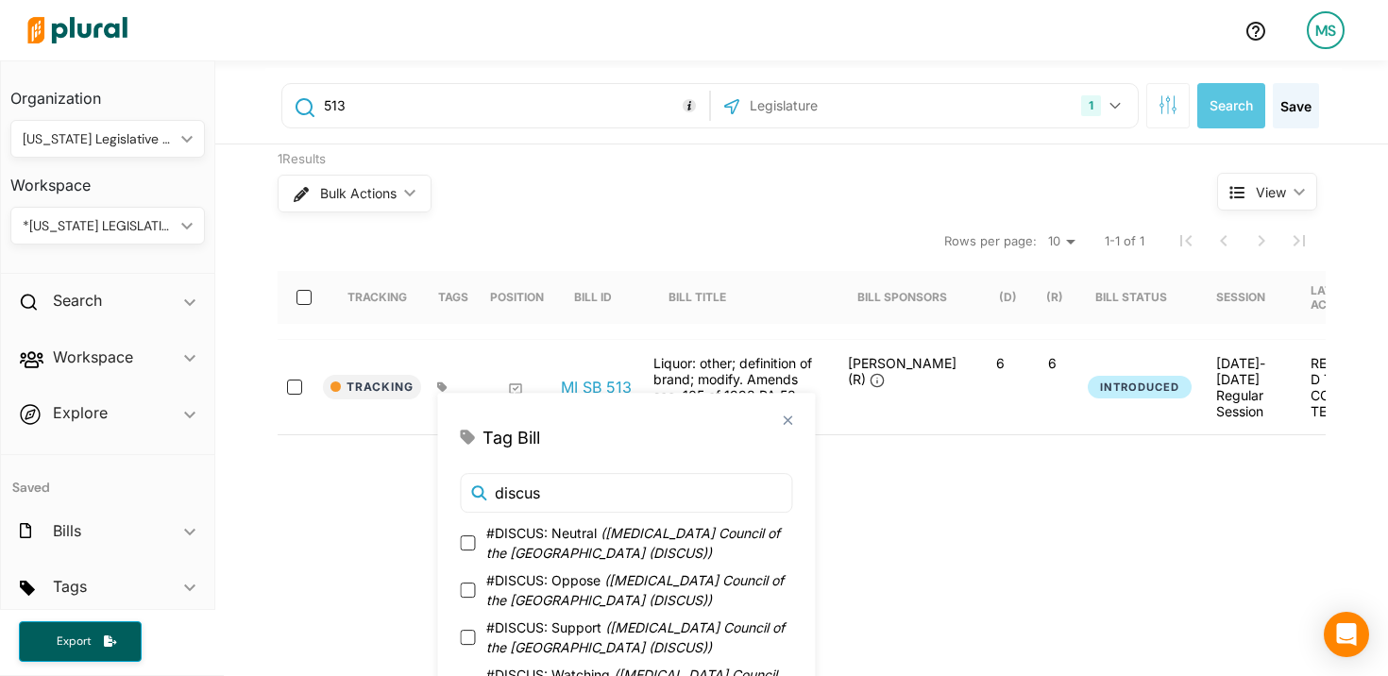
scroll to position [44, 0]
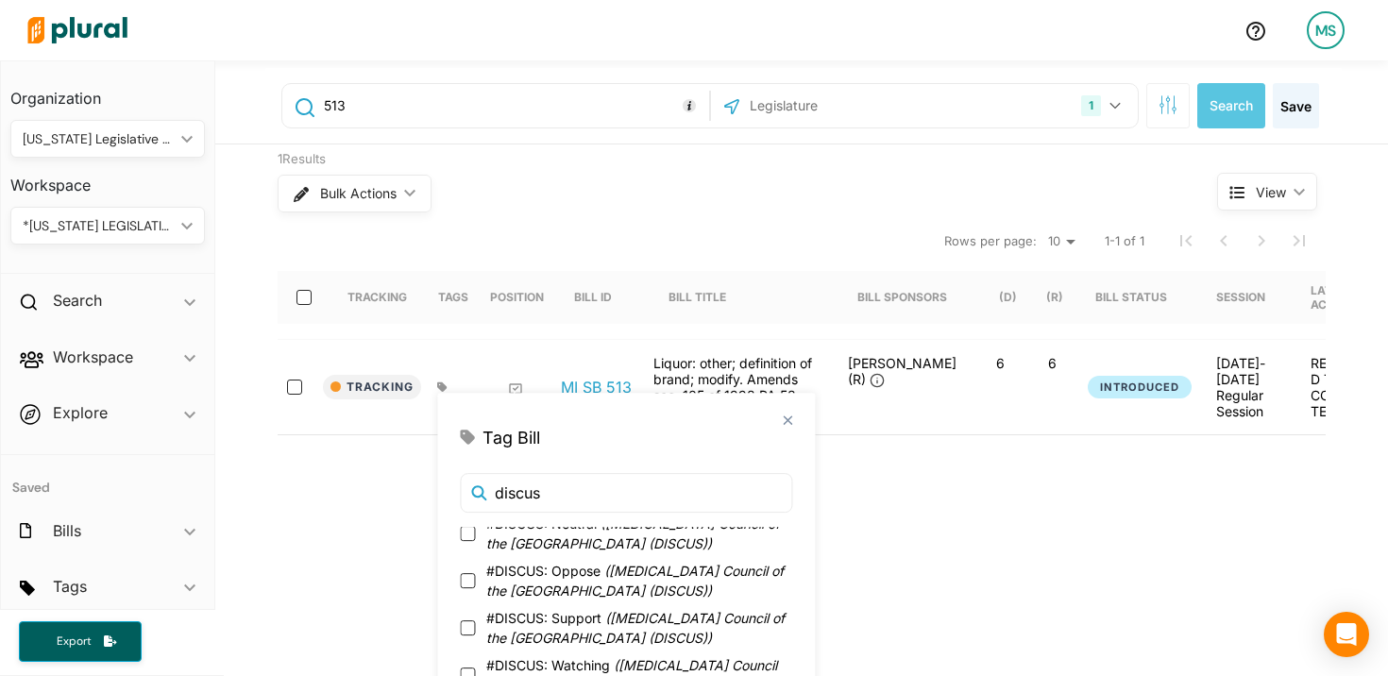
click at [577, 591] on span "( [MEDICAL_DATA] Council of the [GEOGRAPHIC_DATA] (DISCUS) )" at bounding box center [634, 581] width 297 height 36
click at [475, 588] on input "#DISCUS: Oppose ( [MEDICAL_DATA] Council of [GEOGRAPHIC_DATA] (DISCUS) )" at bounding box center [467, 580] width 15 height 15
checkbox input "true"
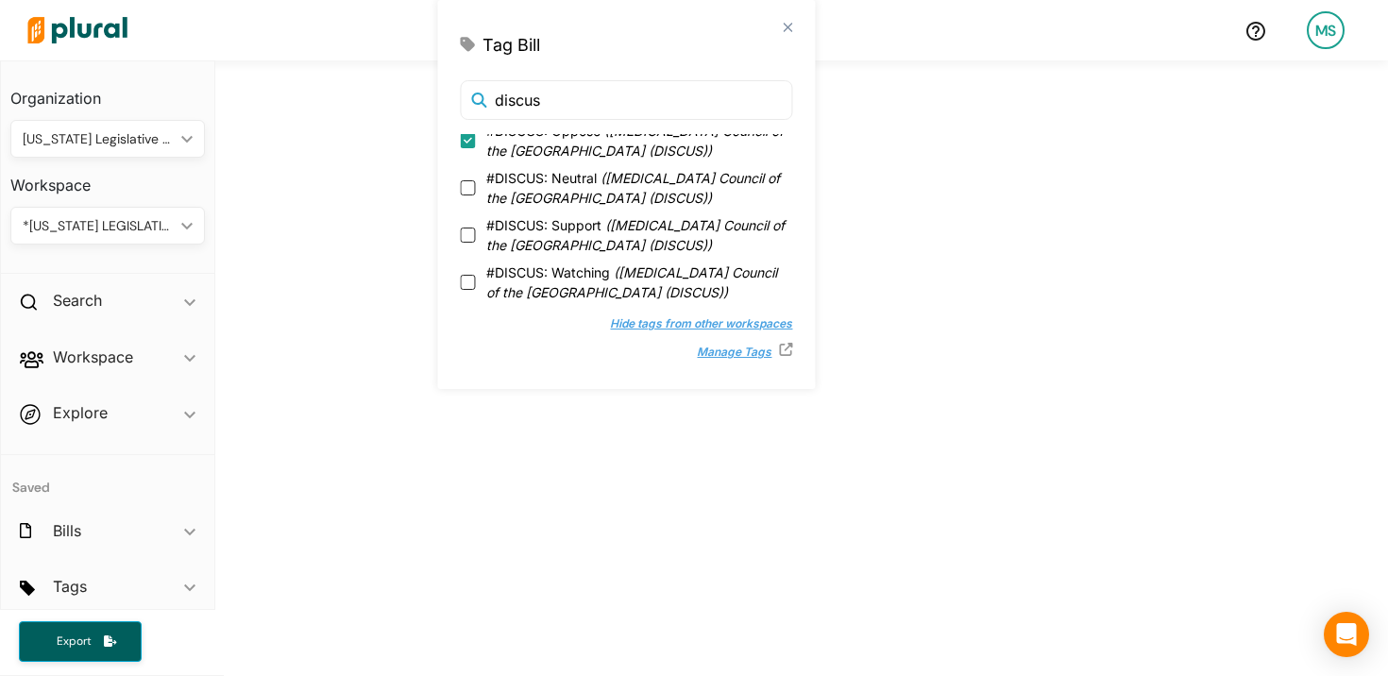
click at [646, 537] on div "513 1 [US_STATE] US Congress Select All Clear All Search Save 1 Results Bulk Ac…" at bounding box center [801, 230] width 1173 height 1133
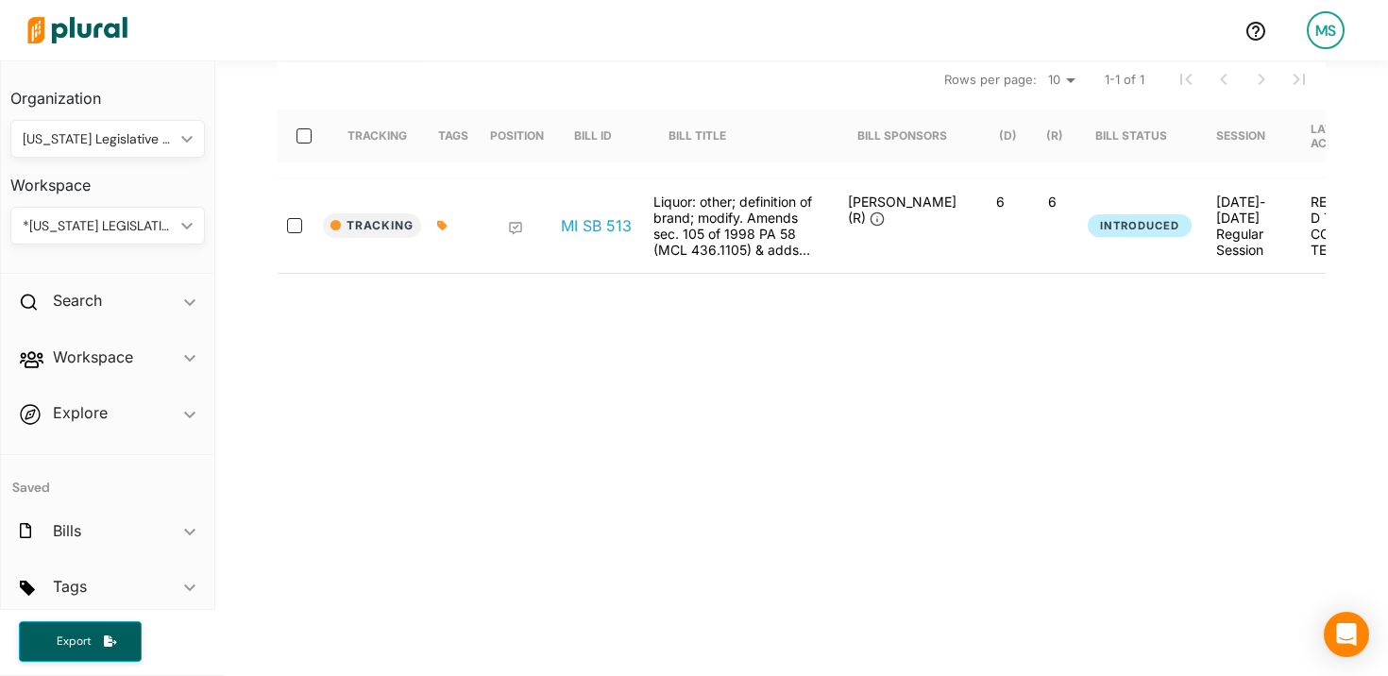
scroll to position [0, 0]
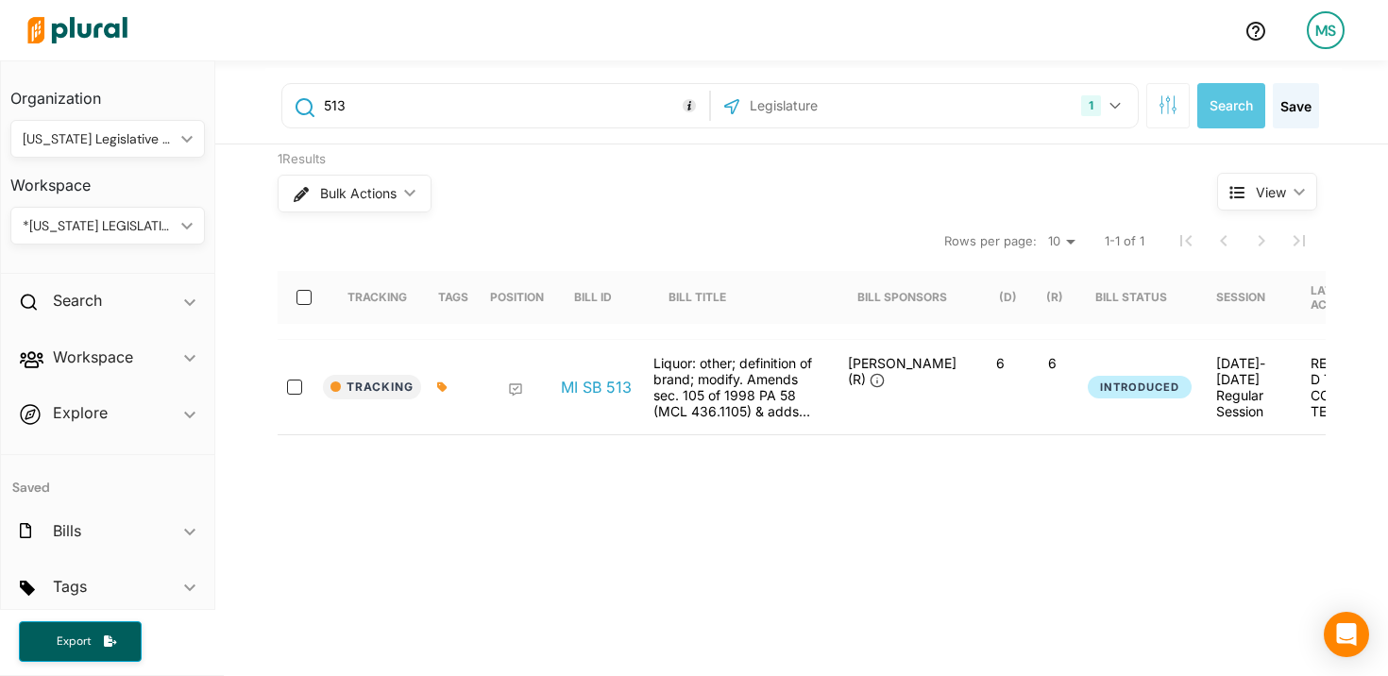
click at [374, 110] on input "513" at bounding box center [513, 106] width 382 height 36
type input "514"
click at [360, 394] on button "Track" at bounding box center [361, 387] width 76 height 25
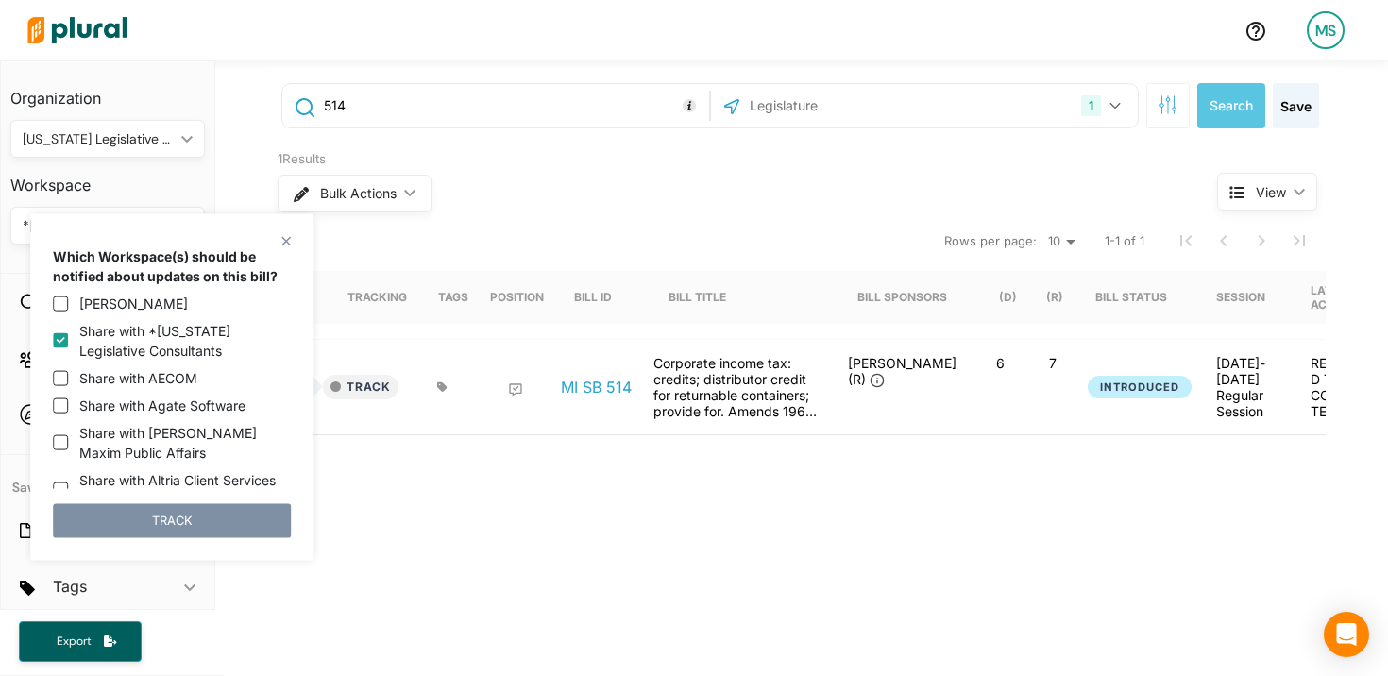
click at [89, 339] on label "Share with *[US_STATE] Legislative Consultants" at bounding box center [185, 341] width 212 height 40
click at [68, 339] on input "Share with *[US_STATE] Legislative Consultants" at bounding box center [60, 340] width 15 height 15
checkbox input "false"
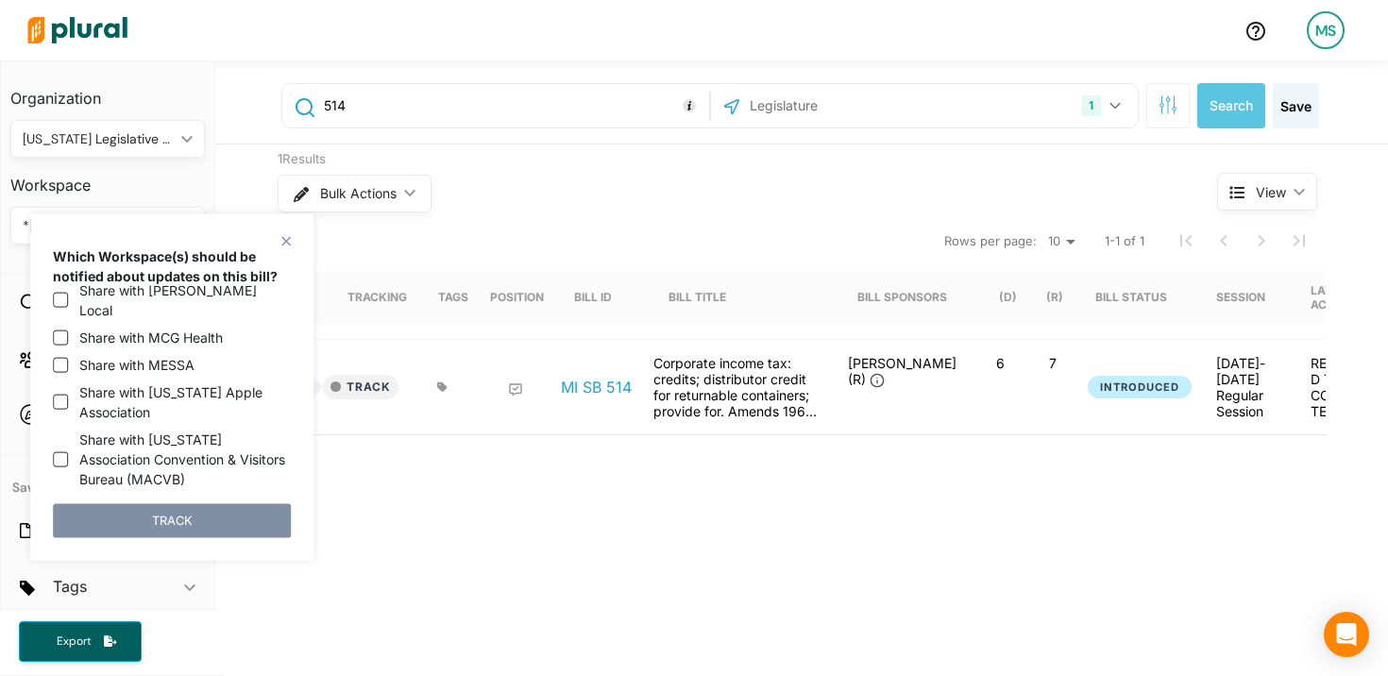
scroll to position [1766, 0]
click at [166, 495] on label "Share with [US_STATE] Beverage Association (MIBEV)" at bounding box center [185, 515] width 212 height 40
click at [68, 507] on input "Share with [US_STATE] Beverage Association (MIBEV)" at bounding box center [60, 514] width 15 height 15
checkbox input "true"
click at [187, 534] on button "TRACK" at bounding box center [172, 520] width 238 height 34
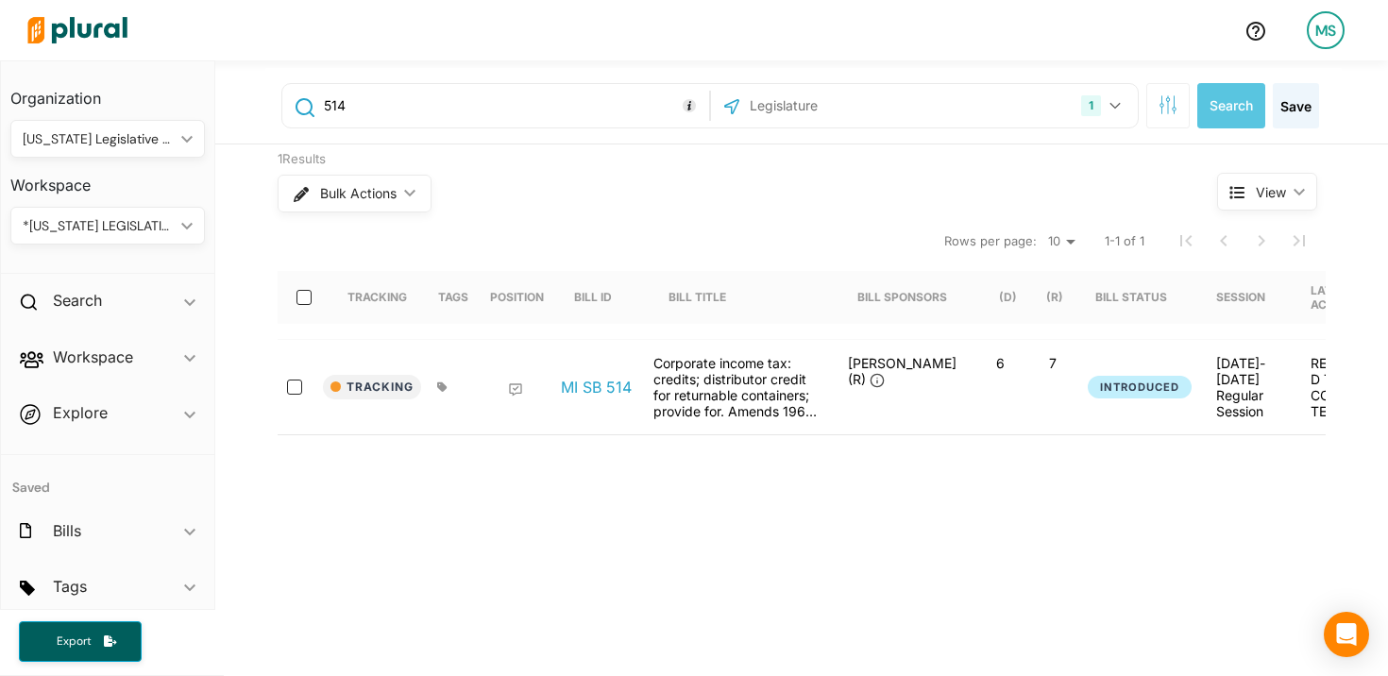
click at [441, 392] on icon at bounding box center [442, 386] width 10 height 11
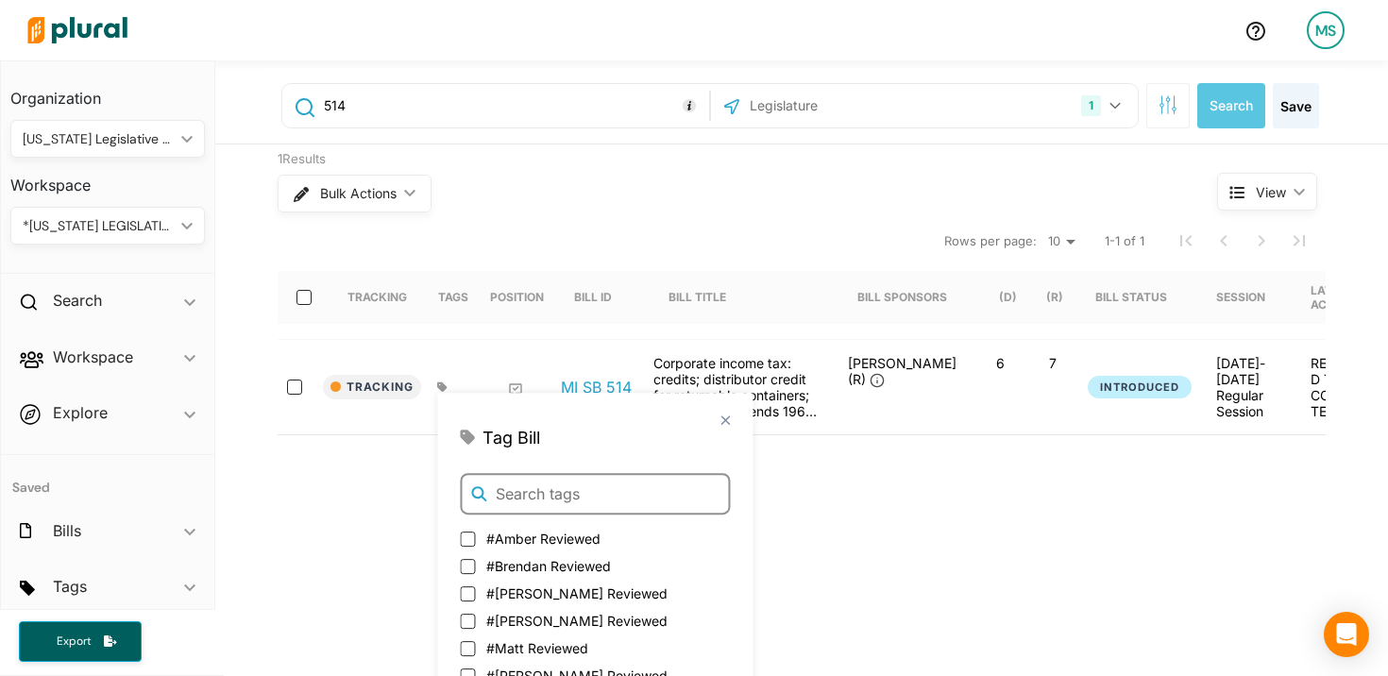
click at [526, 485] on input "text" at bounding box center [595, 494] width 270 height 42
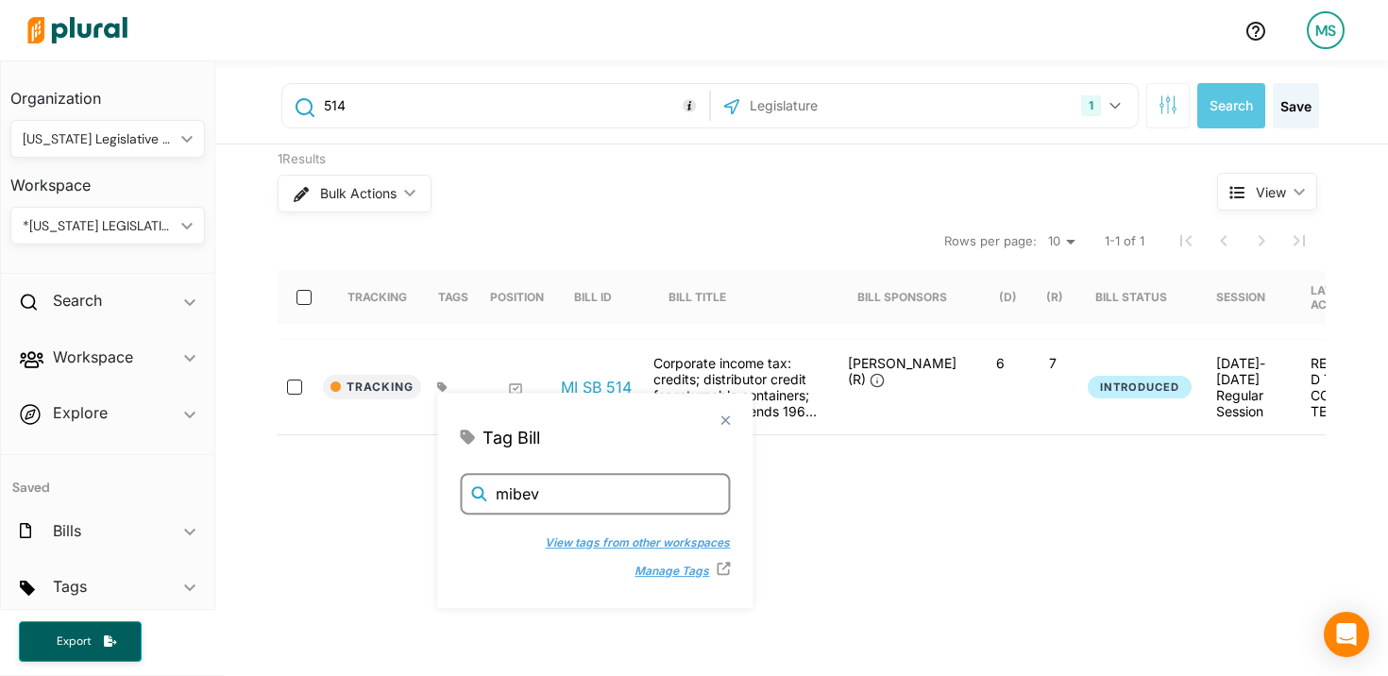
type input "mibev"
click at [552, 539] on button "View tags from other workspaces" at bounding box center [626, 541] width 204 height 28
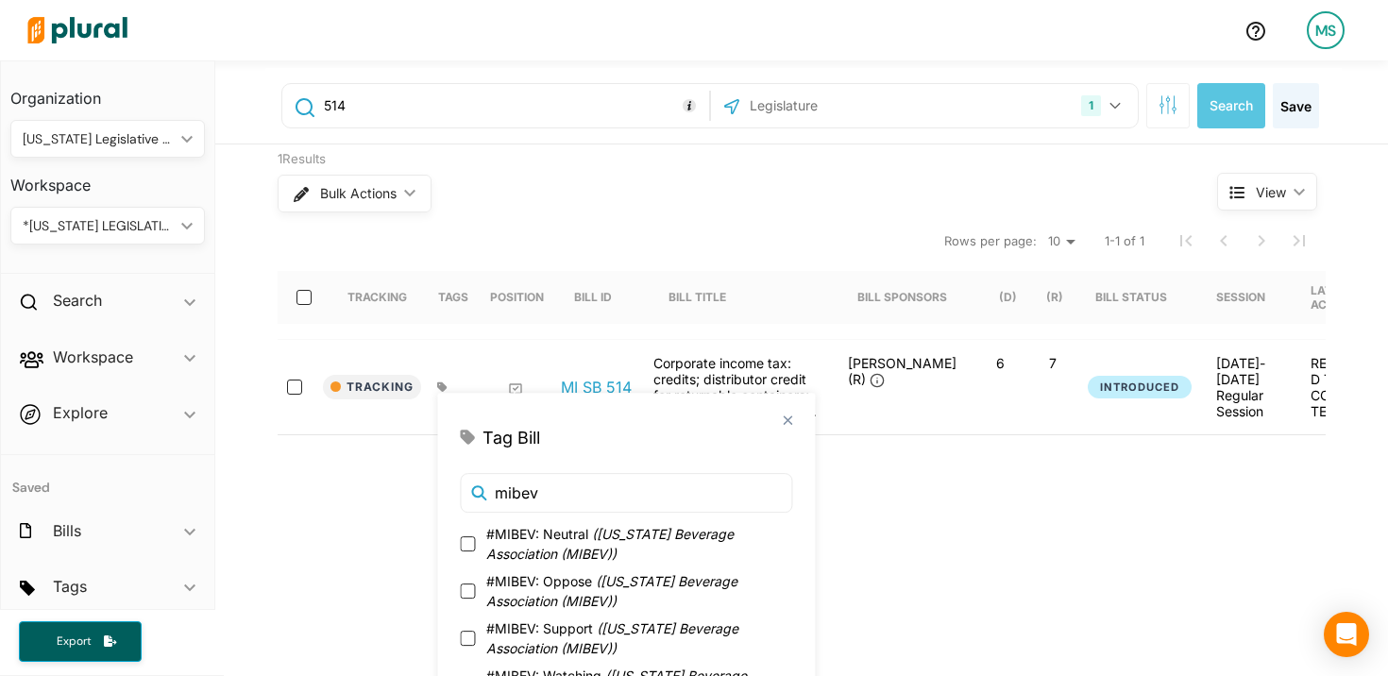
scroll to position [39, 0]
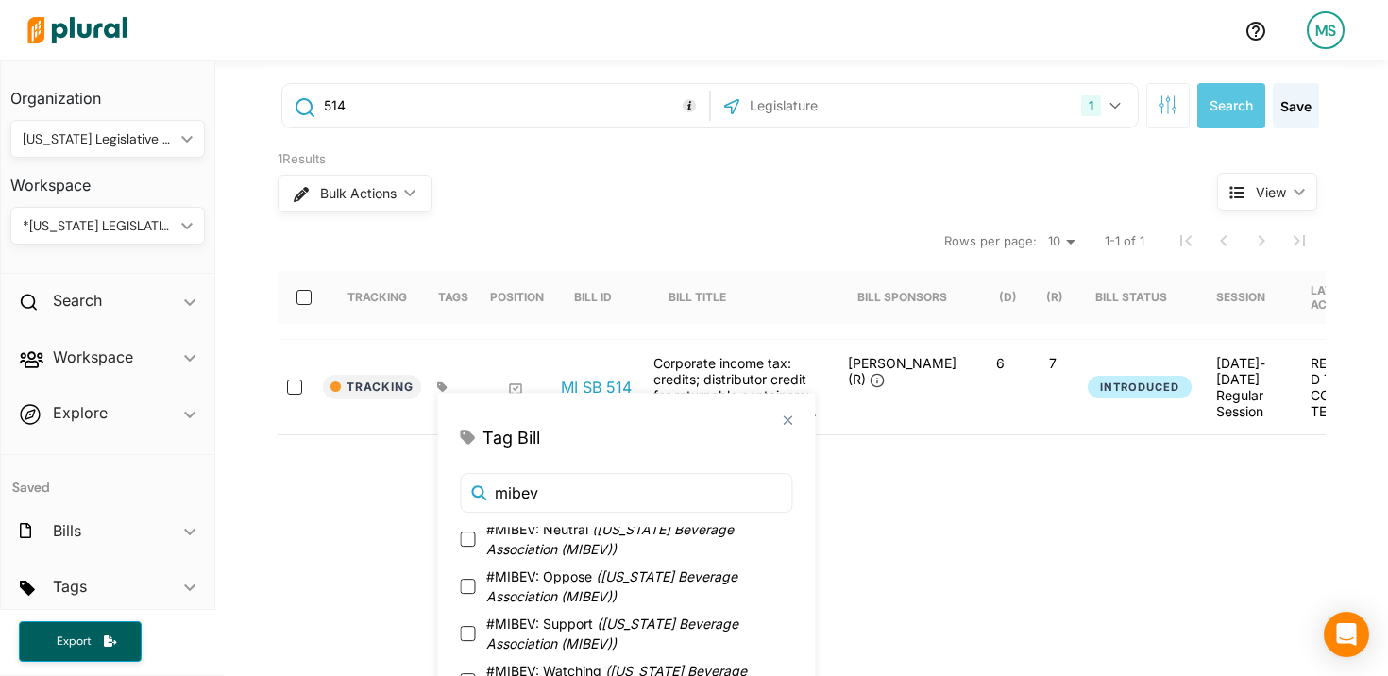
click at [622, 622] on span "( [US_STATE] Beverage Association (MIBEV) )" at bounding box center [612, 634] width 252 height 36
click at [475, 626] on input "#MIBEV: Support ( [US_STATE] Beverage Association (MIBEV) )" at bounding box center [467, 633] width 15 height 15
checkbox input "true"
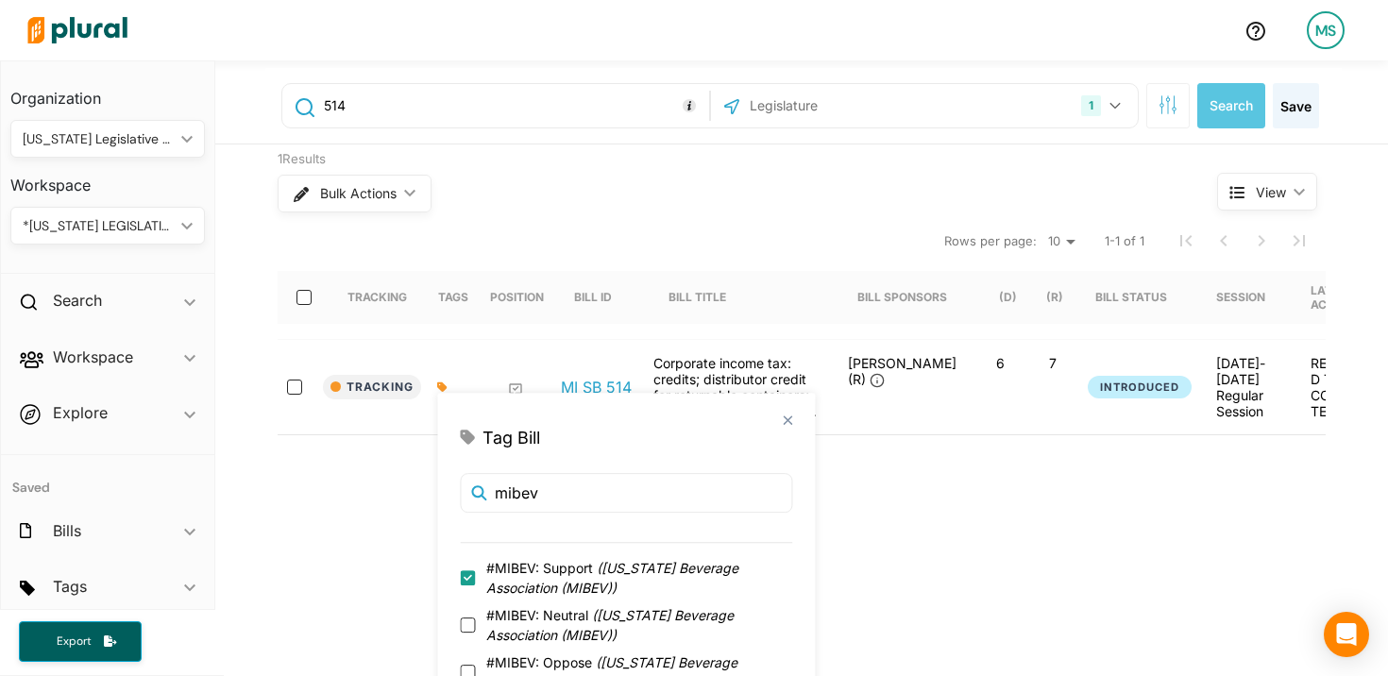
click at [646, 508] on div "Tracking Tags Position Bill ID Bill Title Bill Sponsors (D) (R) Bill Status Ses…" at bounding box center [802, 393] width 1048 height 338
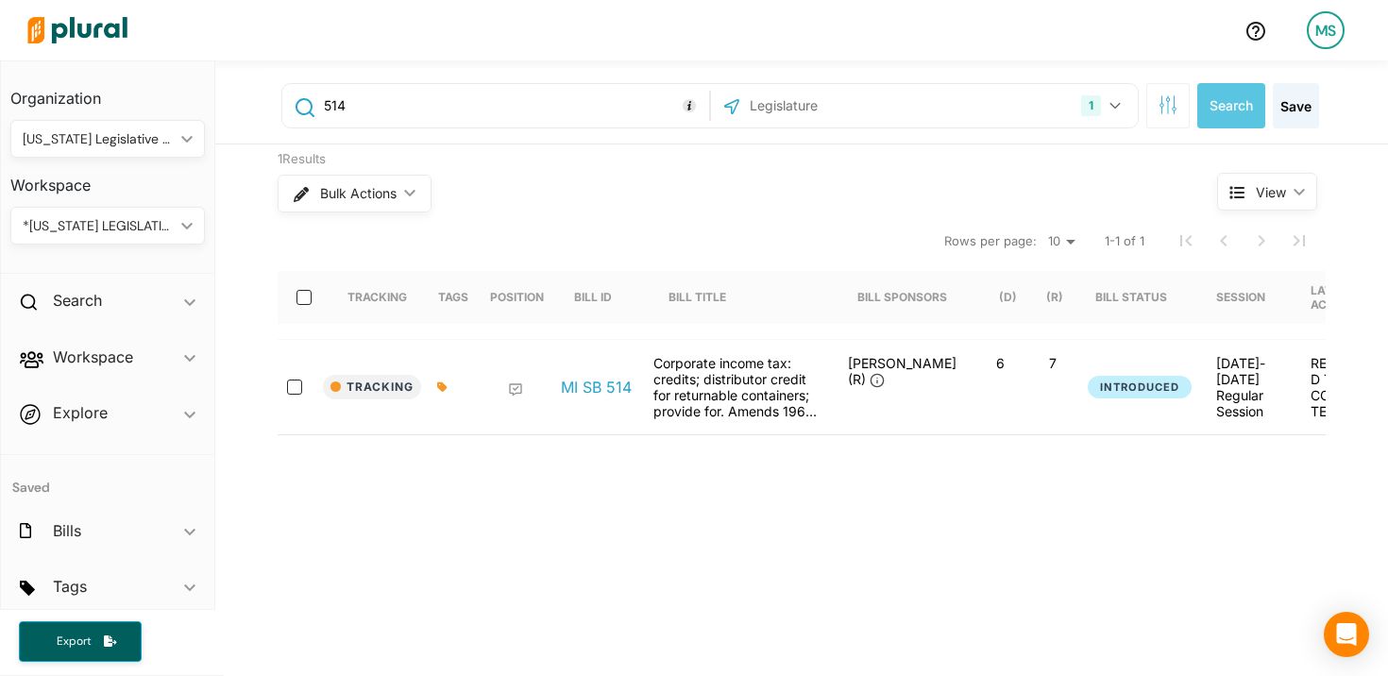
click at [646, 508] on div "Tracking Tags Position Bill ID Bill Title Bill Sponsors (D) (R) Bill Status Ses…" at bounding box center [802, 393] width 1048 height 338
